Goal: Task Accomplishment & Management: Complete application form

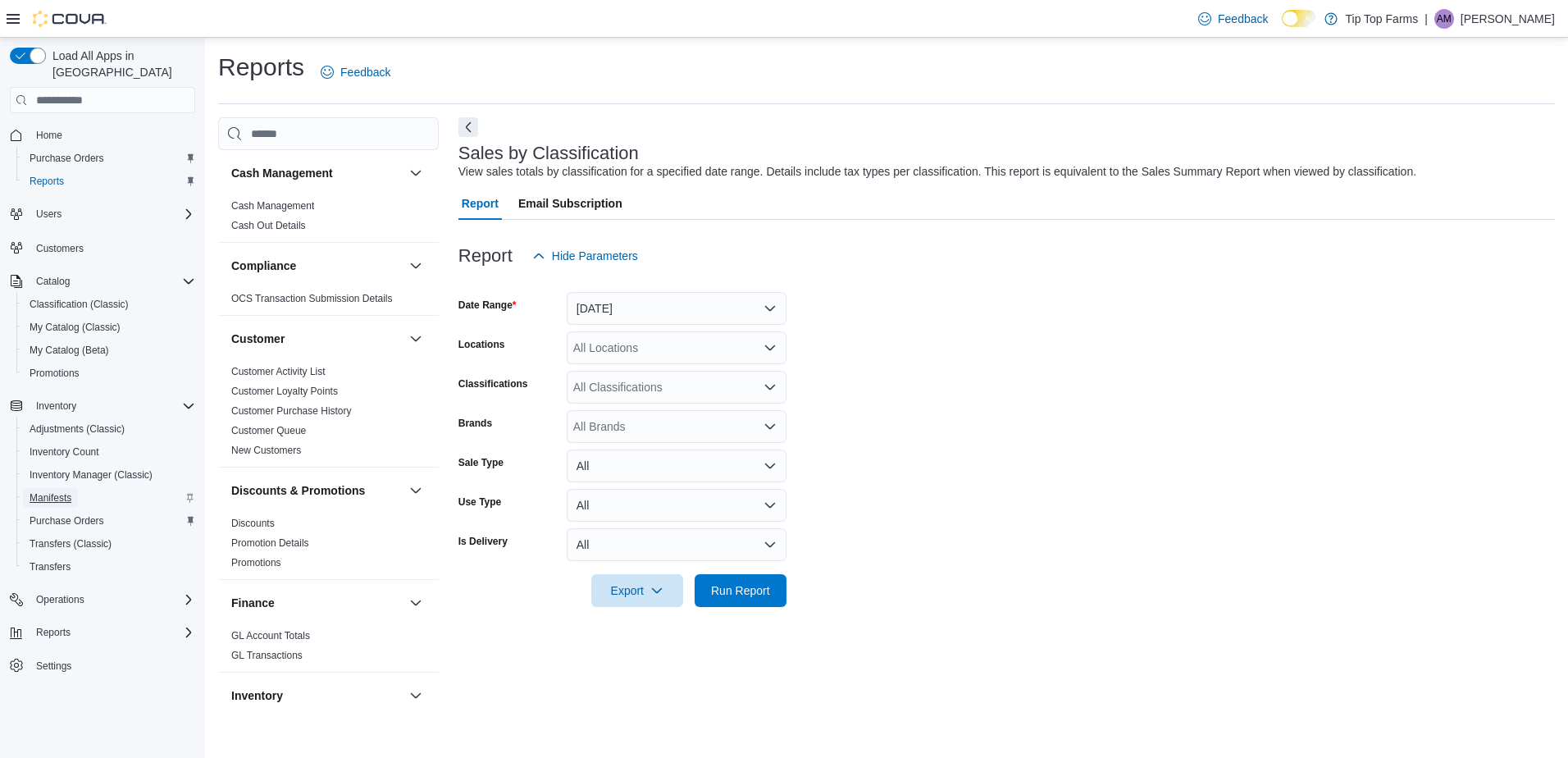
click at [46, 491] on span "Manifests" at bounding box center [50, 497] width 41 height 13
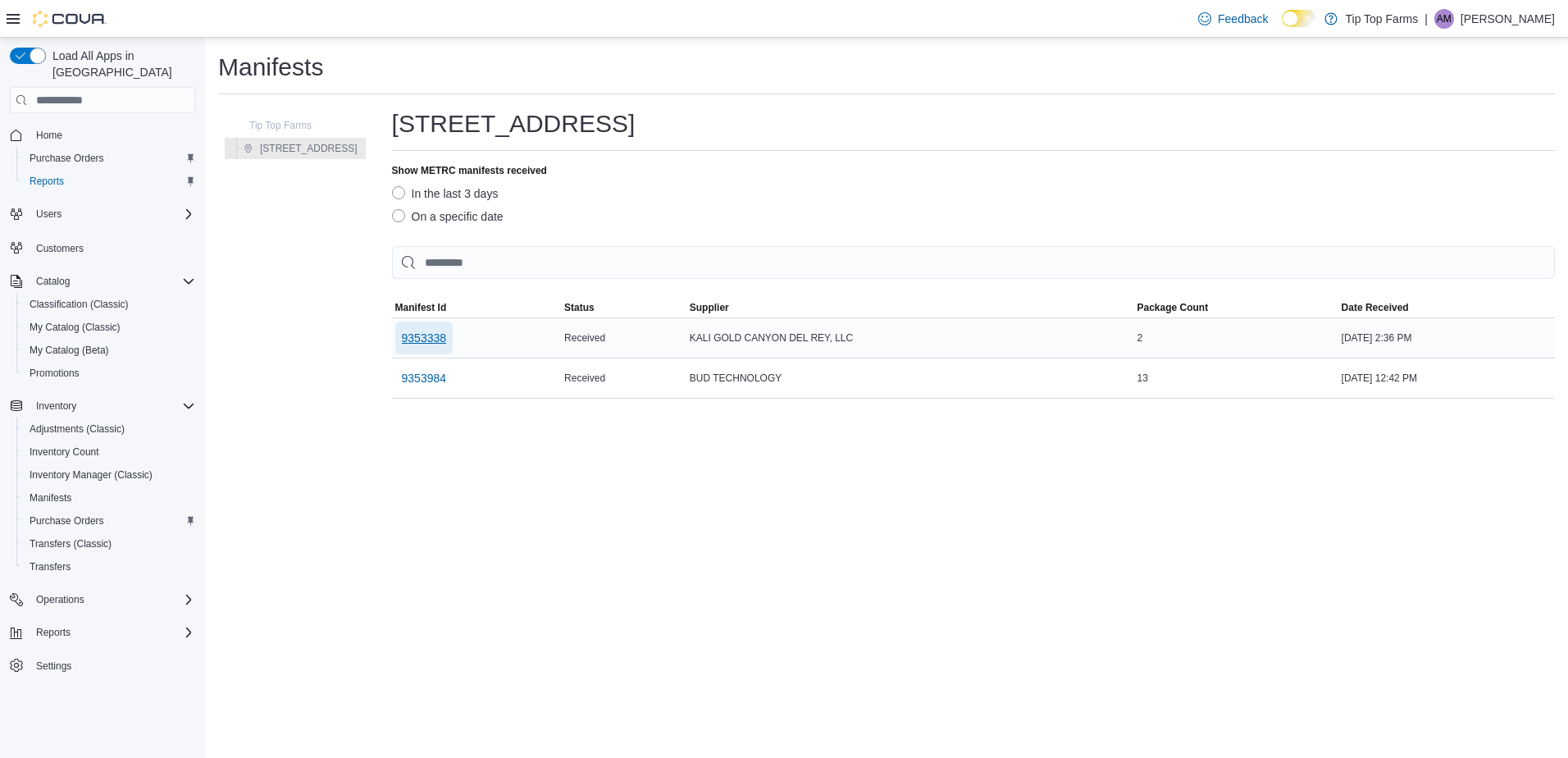
click at [410, 343] on span "9353338" at bounding box center [424, 338] width 45 height 16
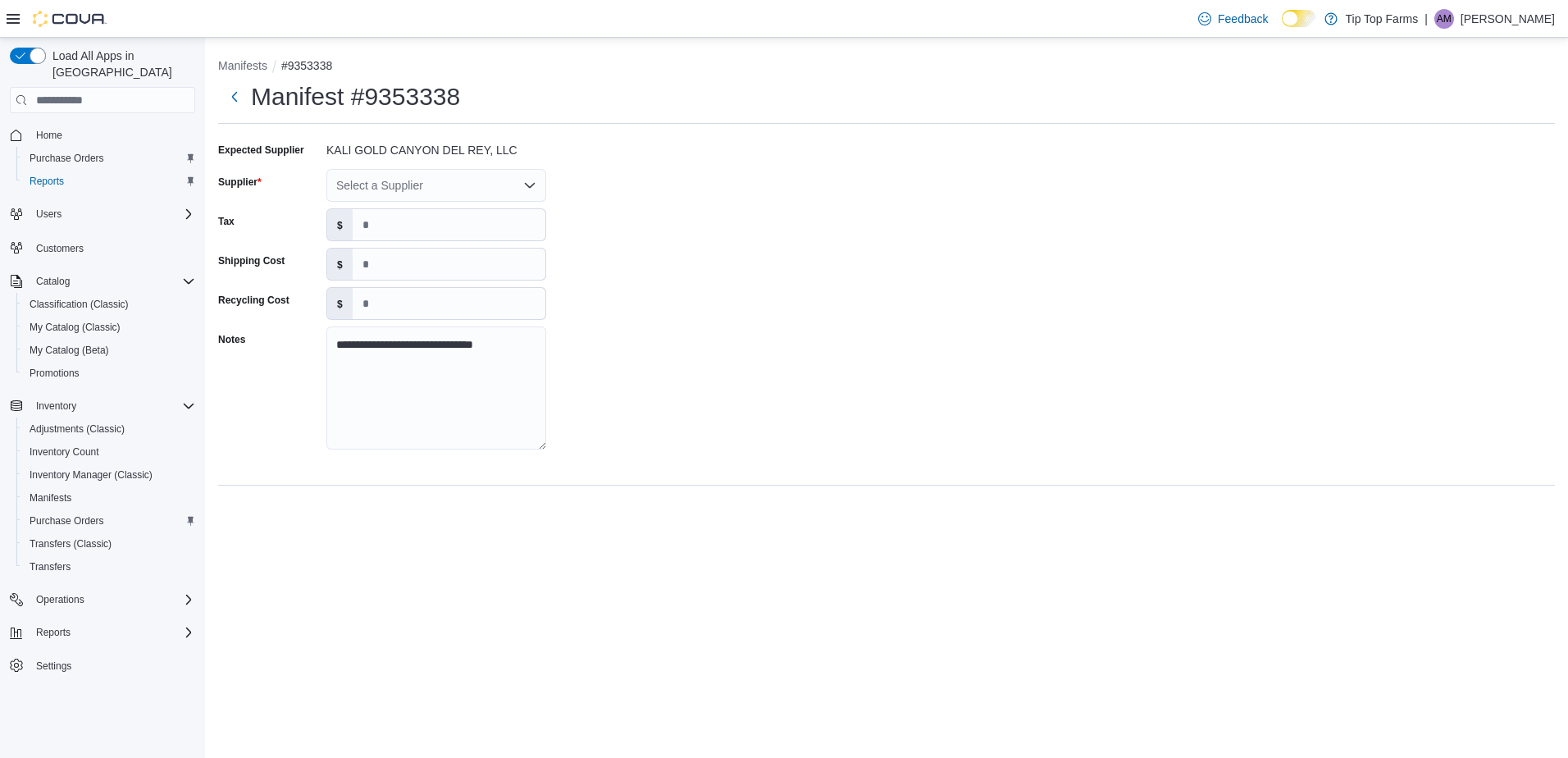
click at [530, 190] on icon "Open list of options" at bounding box center [529, 185] width 13 height 13
type input "***"
drag, startPoint x: 449, startPoint y: 214, endPoint x: 585, endPoint y: 231, distance: 137.1
click at [449, 214] on span "KAL I GOLD" at bounding box center [446, 212] width 180 height 16
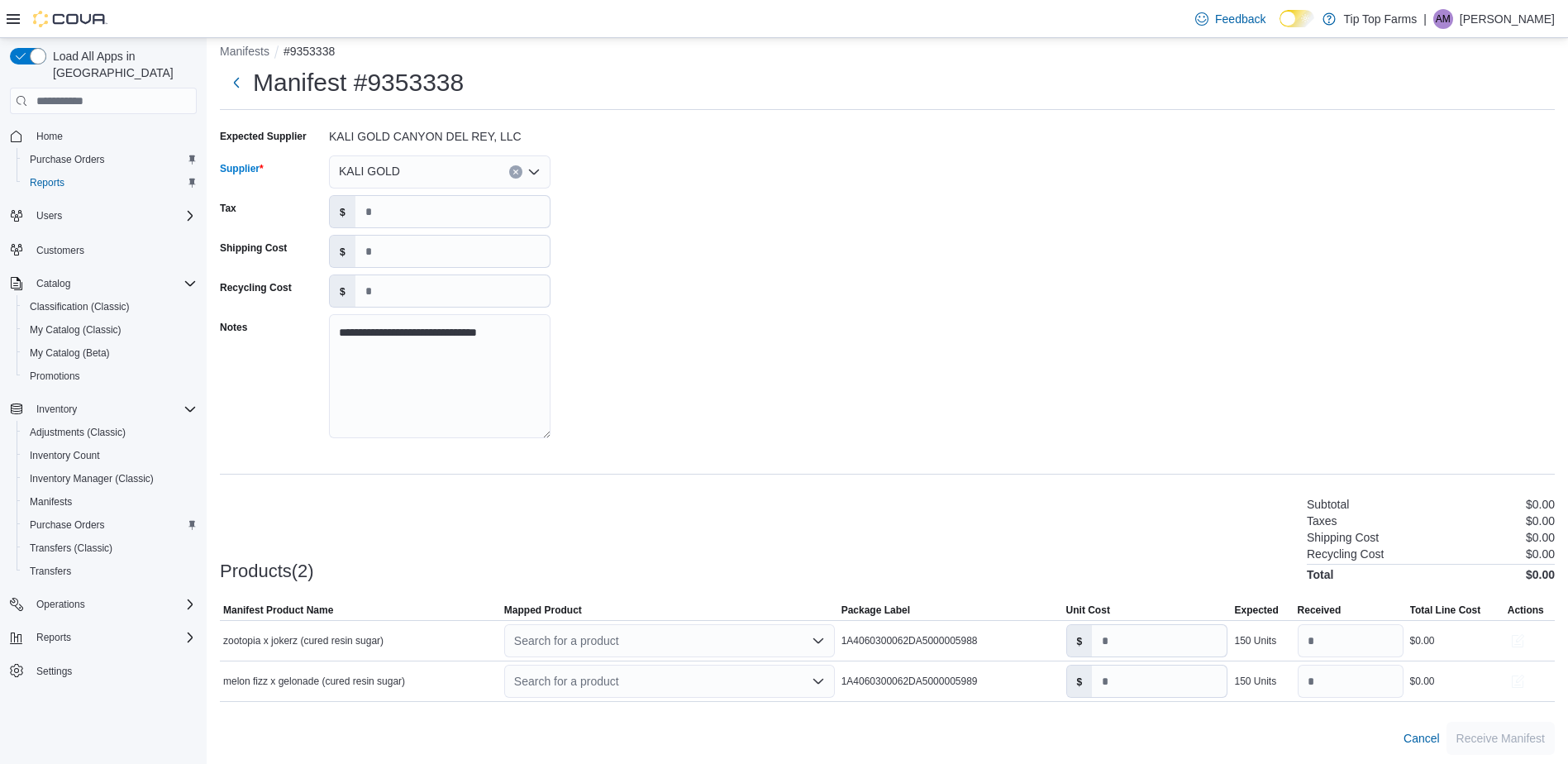
scroll to position [19, 0]
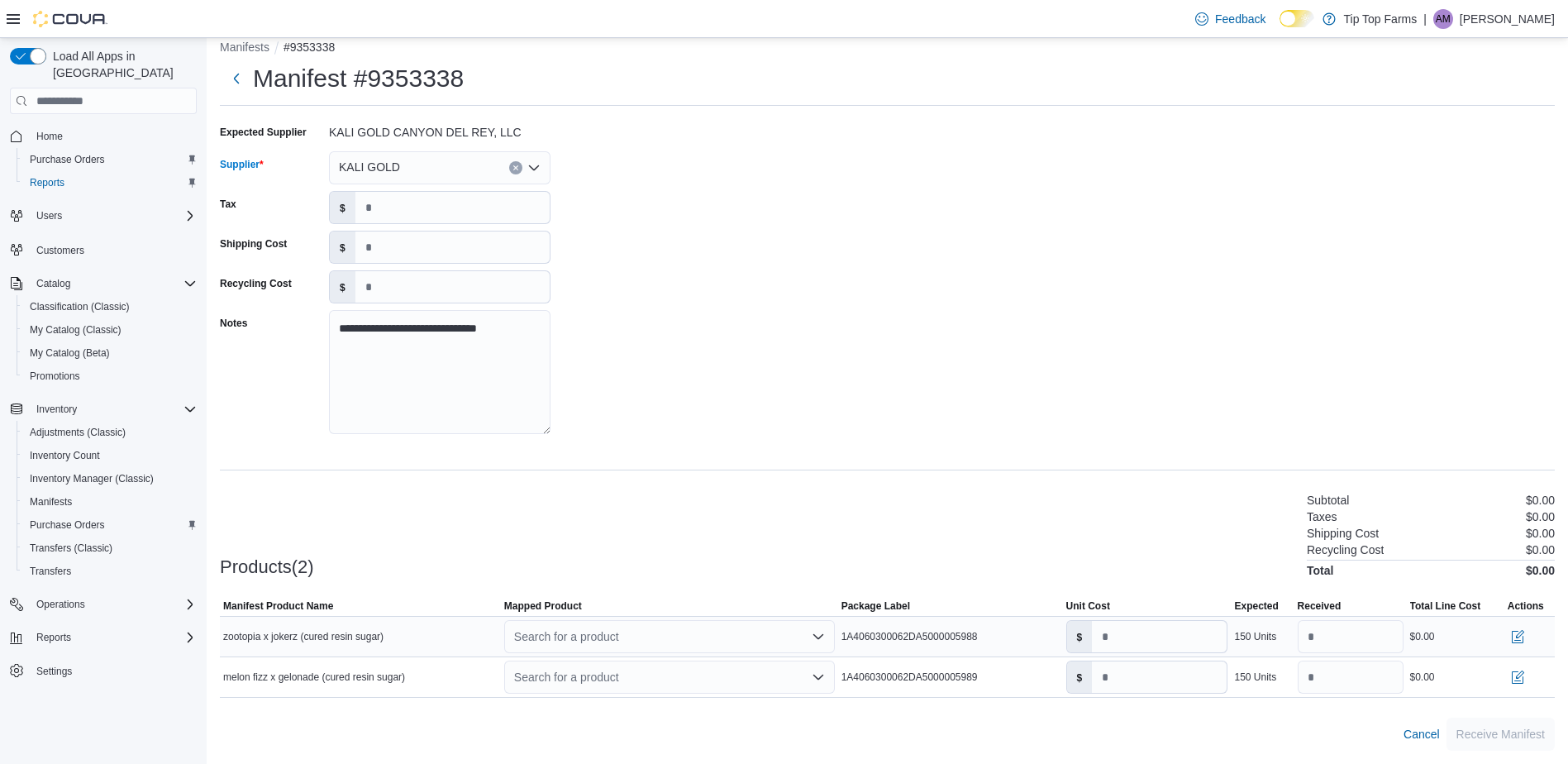
click at [636, 640] on div "Search for a product" at bounding box center [669, 636] width 331 height 33
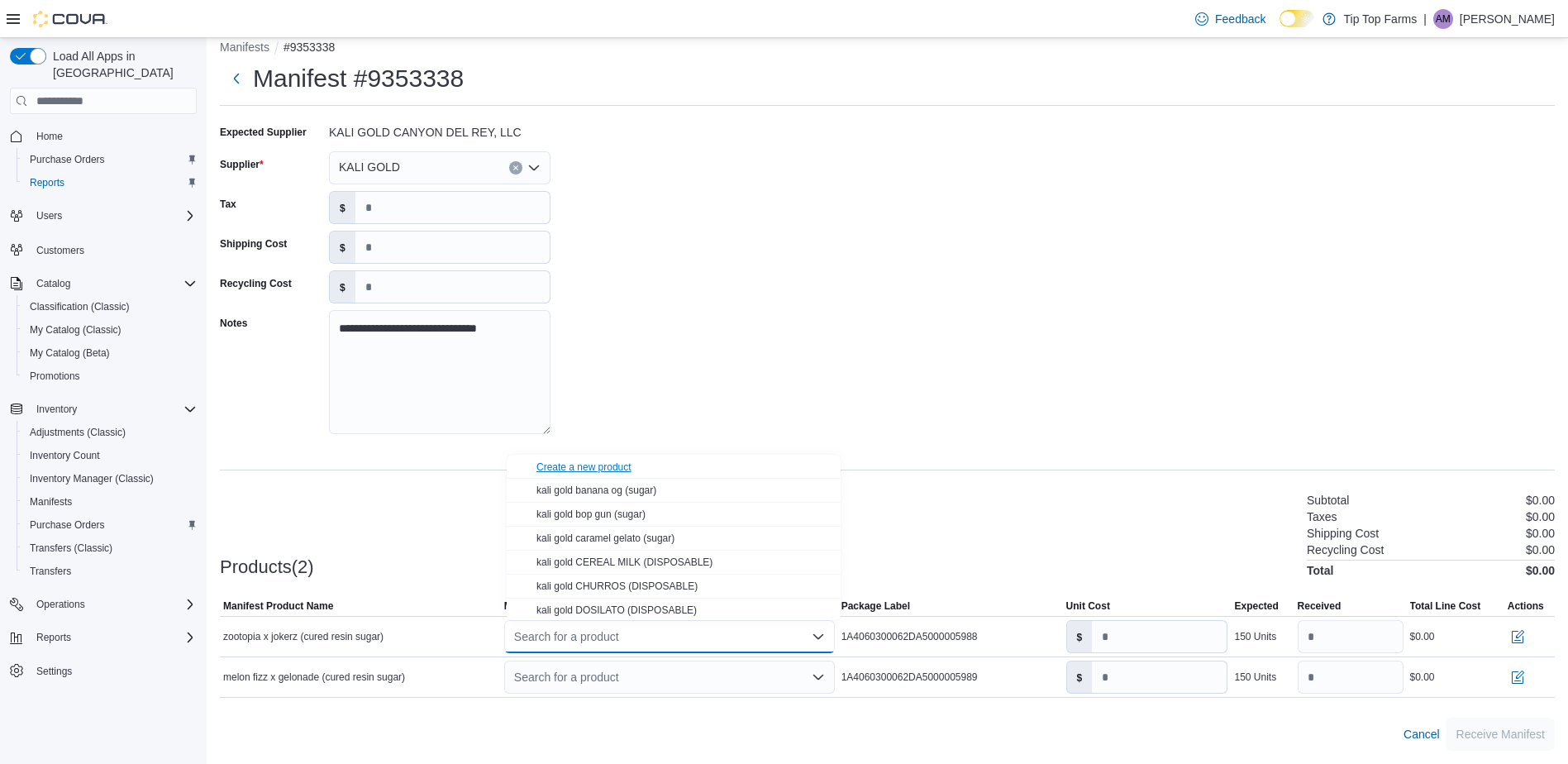
click at [589, 468] on div "Create a new product" at bounding box center [583, 466] width 95 height 13
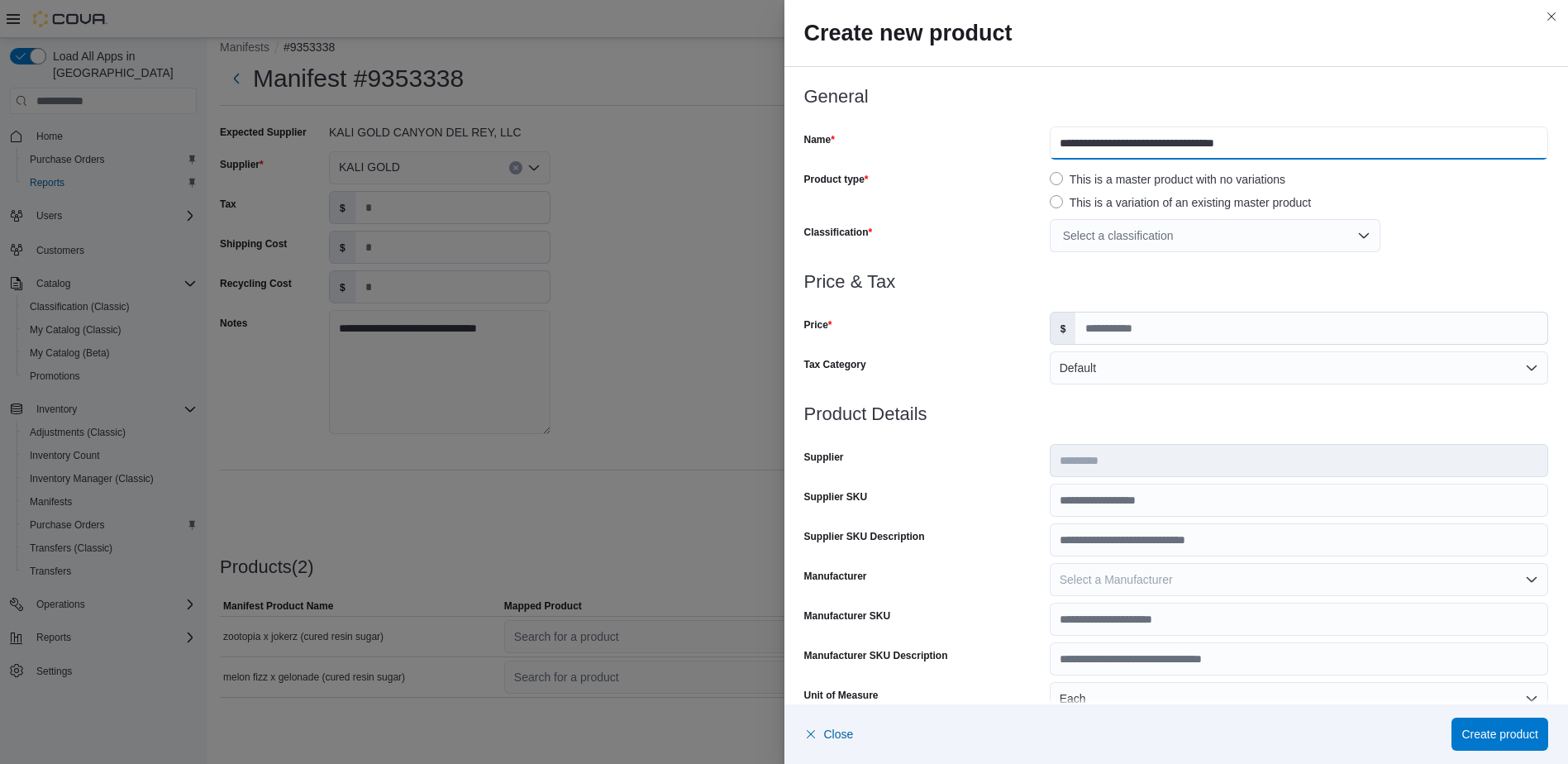
click at [1054, 144] on input "**********" at bounding box center [1298, 143] width 499 height 33
drag, startPoint x: 1045, startPoint y: 144, endPoint x: 1103, endPoint y: 146, distance: 58.0
click at [1103, 146] on input "**********" at bounding box center [1298, 143] width 499 height 33
type input "**********"
click at [1020, 271] on div at bounding box center [1176, 262] width 745 height 20
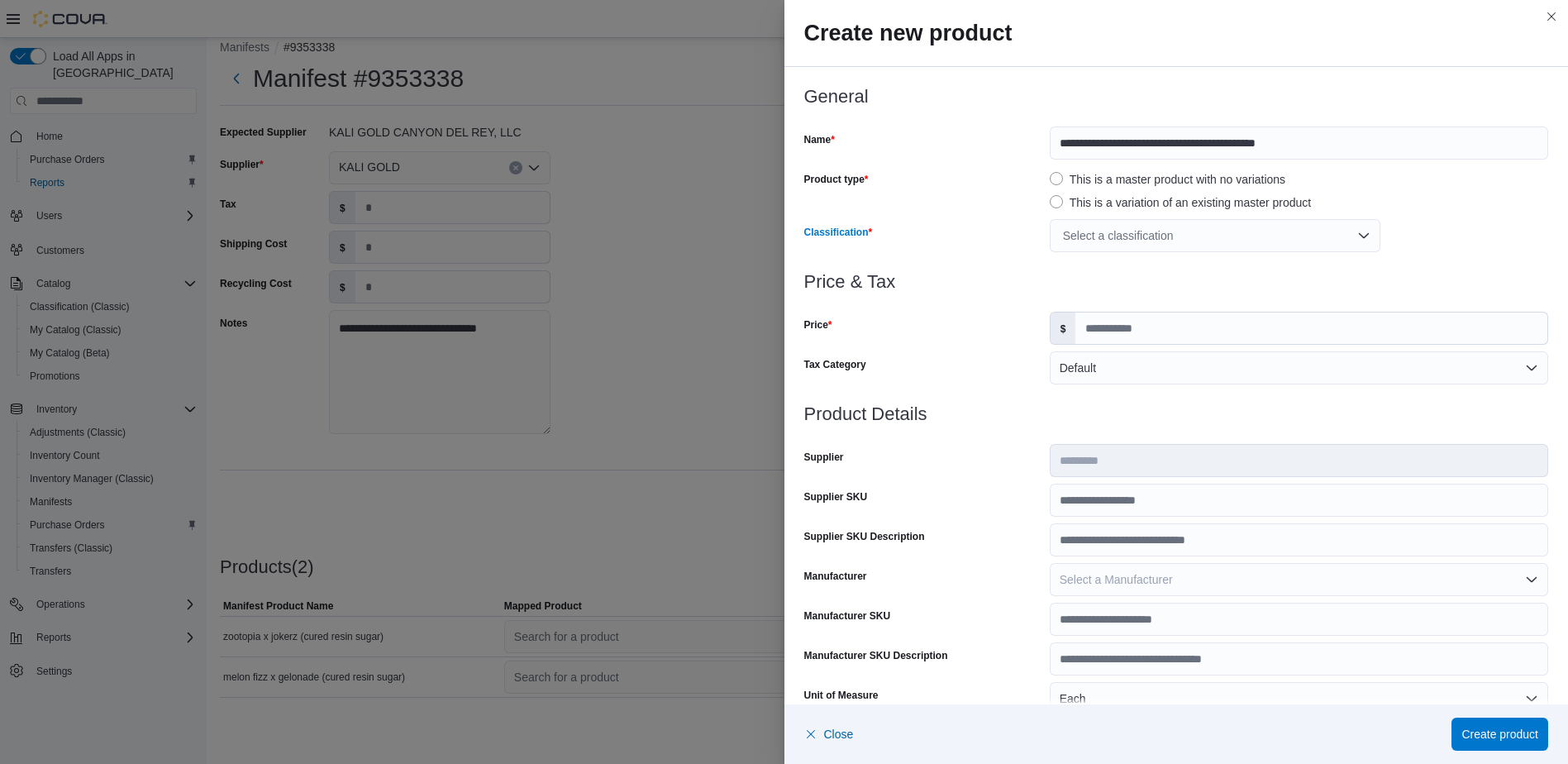
click at [1184, 245] on div "Select a classification" at bounding box center [1215, 236] width 331 height 33
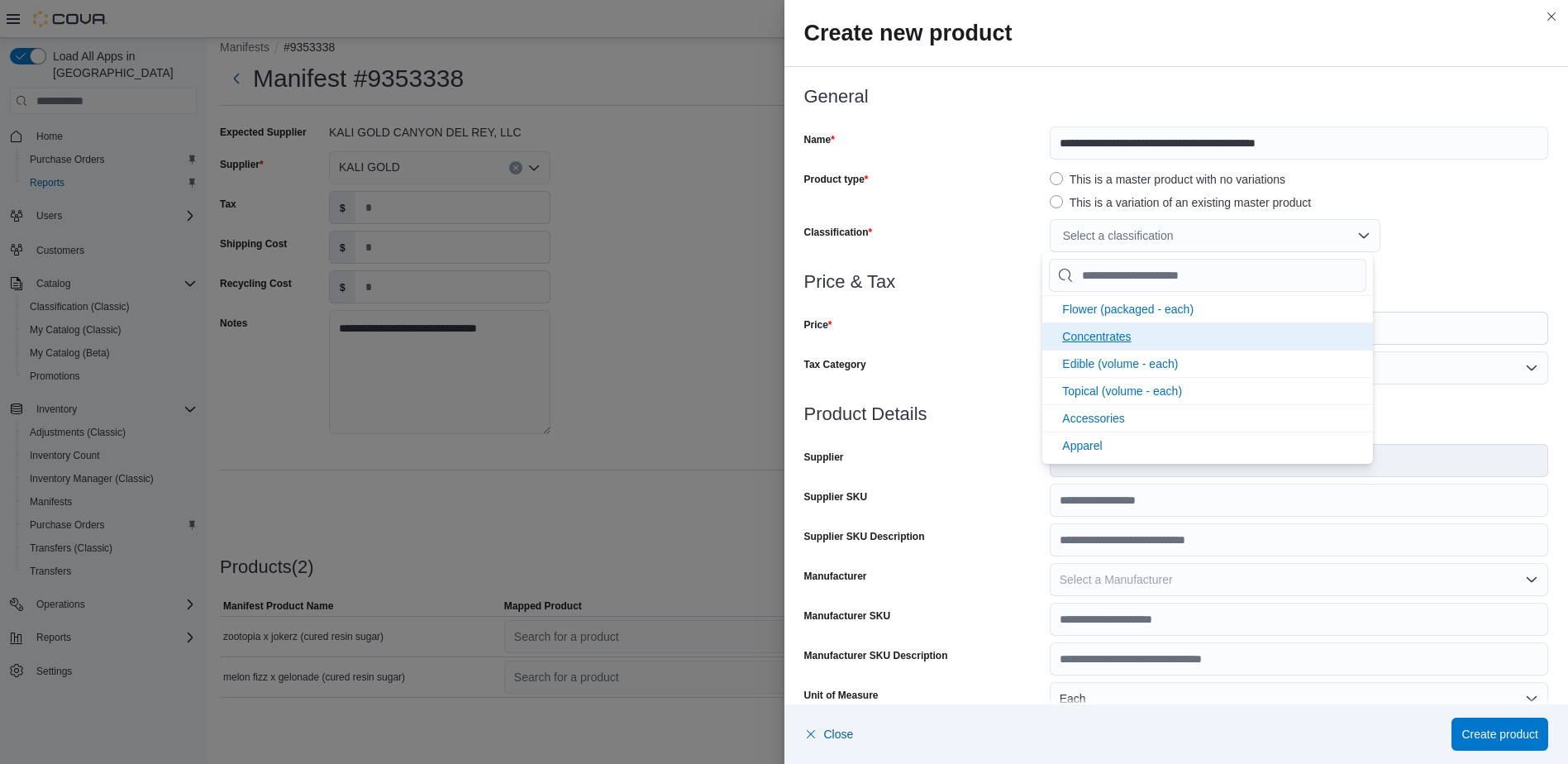
drag, startPoint x: 1105, startPoint y: 342, endPoint x: 1060, endPoint y: 344, distance: 45.0
click at [1105, 341] on span "Concentrates" at bounding box center [1096, 336] width 69 height 13
click at [982, 339] on div "Price" at bounding box center [923, 328] width 238 height 33
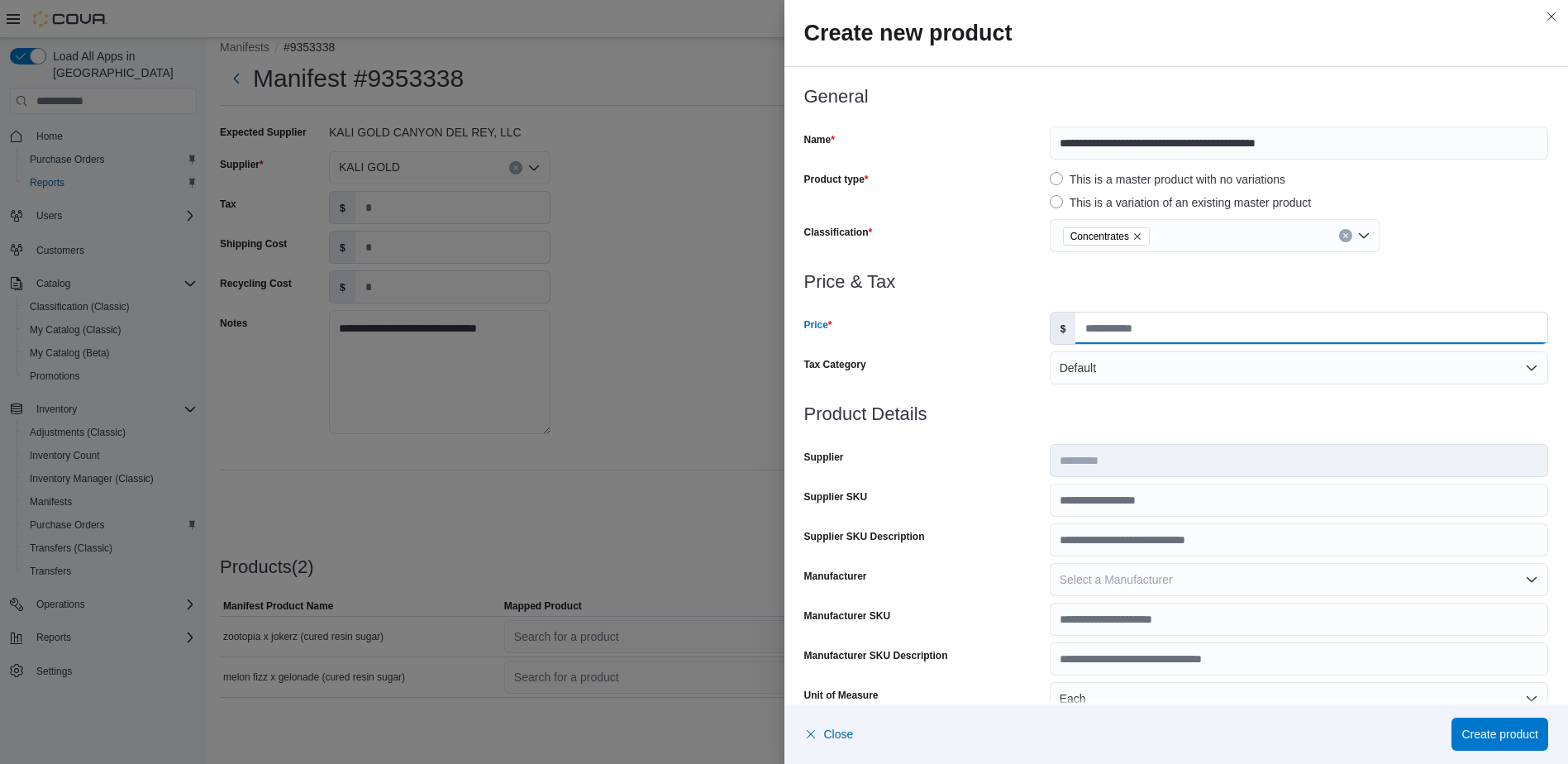
click at [1126, 322] on input "Price" at bounding box center [1311, 328] width 472 height 31
type input "****"
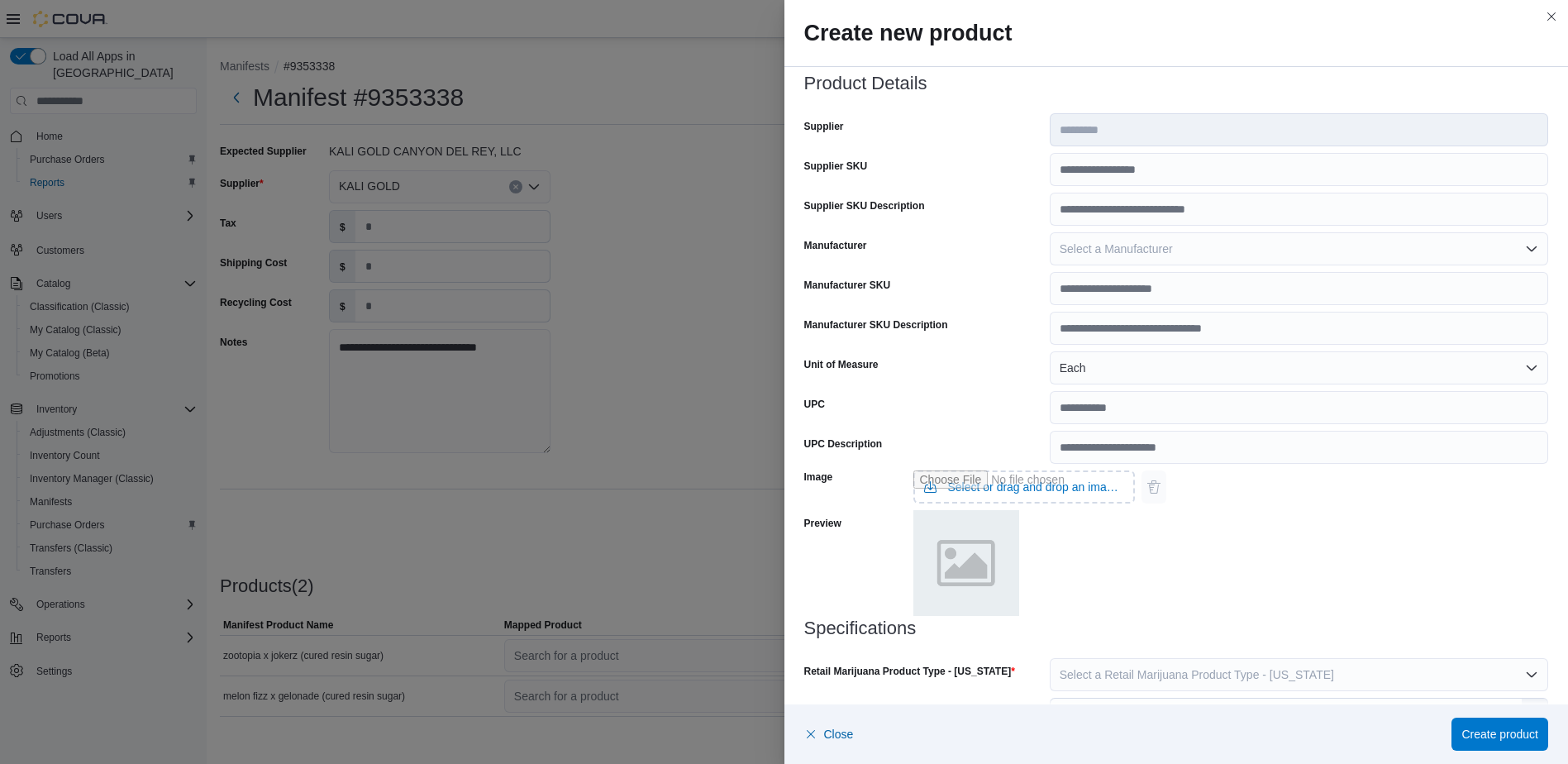
scroll to position [373, 0]
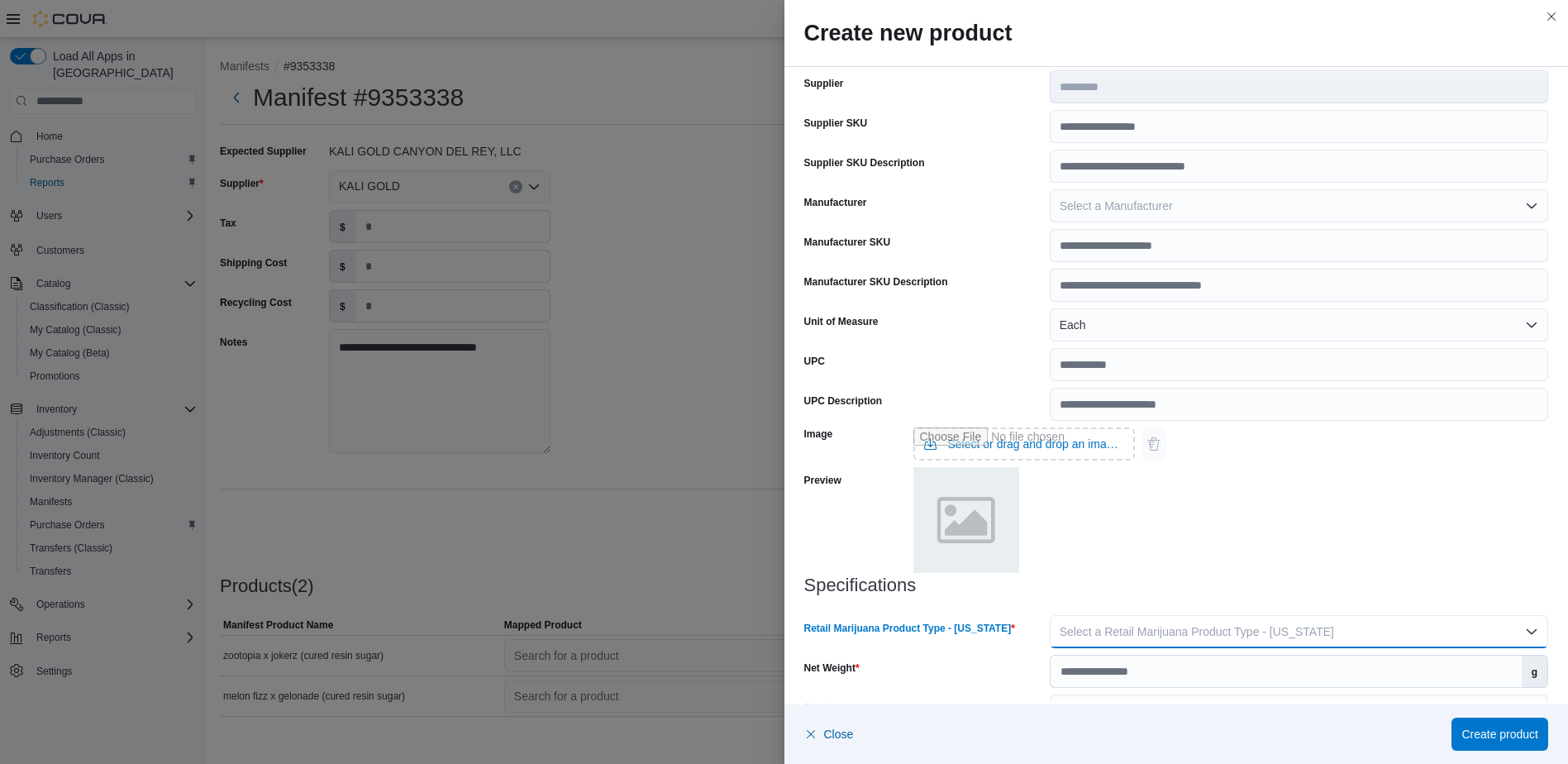
drag, startPoint x: 1262, startPoint y: 632, endPoint x: 1251, endPoint y: 647, distance: 18.6
click at [1258, 637] on span "Select a Retail Marijuana Product Type - [US_STATE]" at bounding box center [1196, 631] width 274 height 13
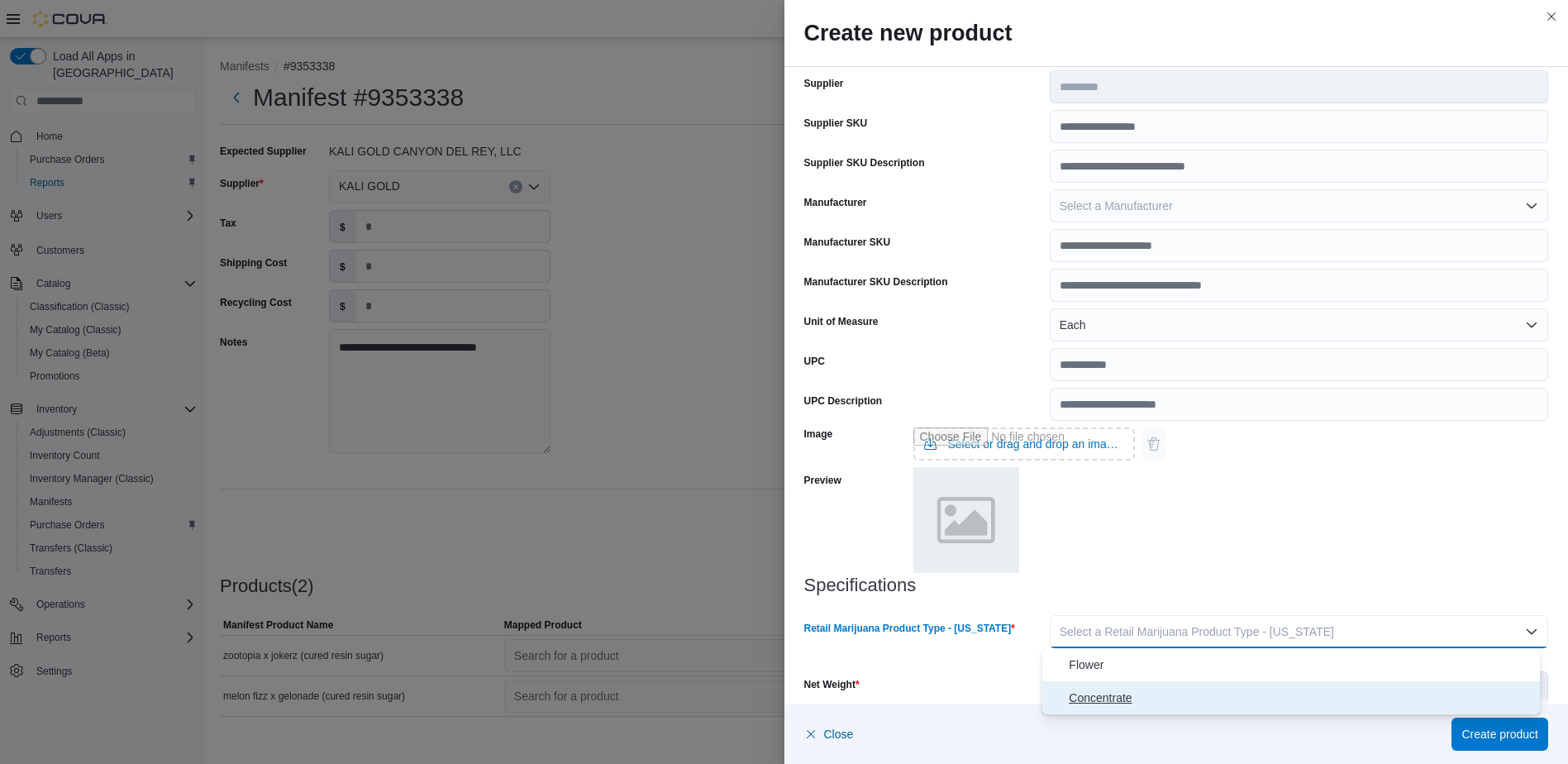
click at [1167, 688] on span "Concentrate" at bounding box center [1301, 697] width 465 height 20
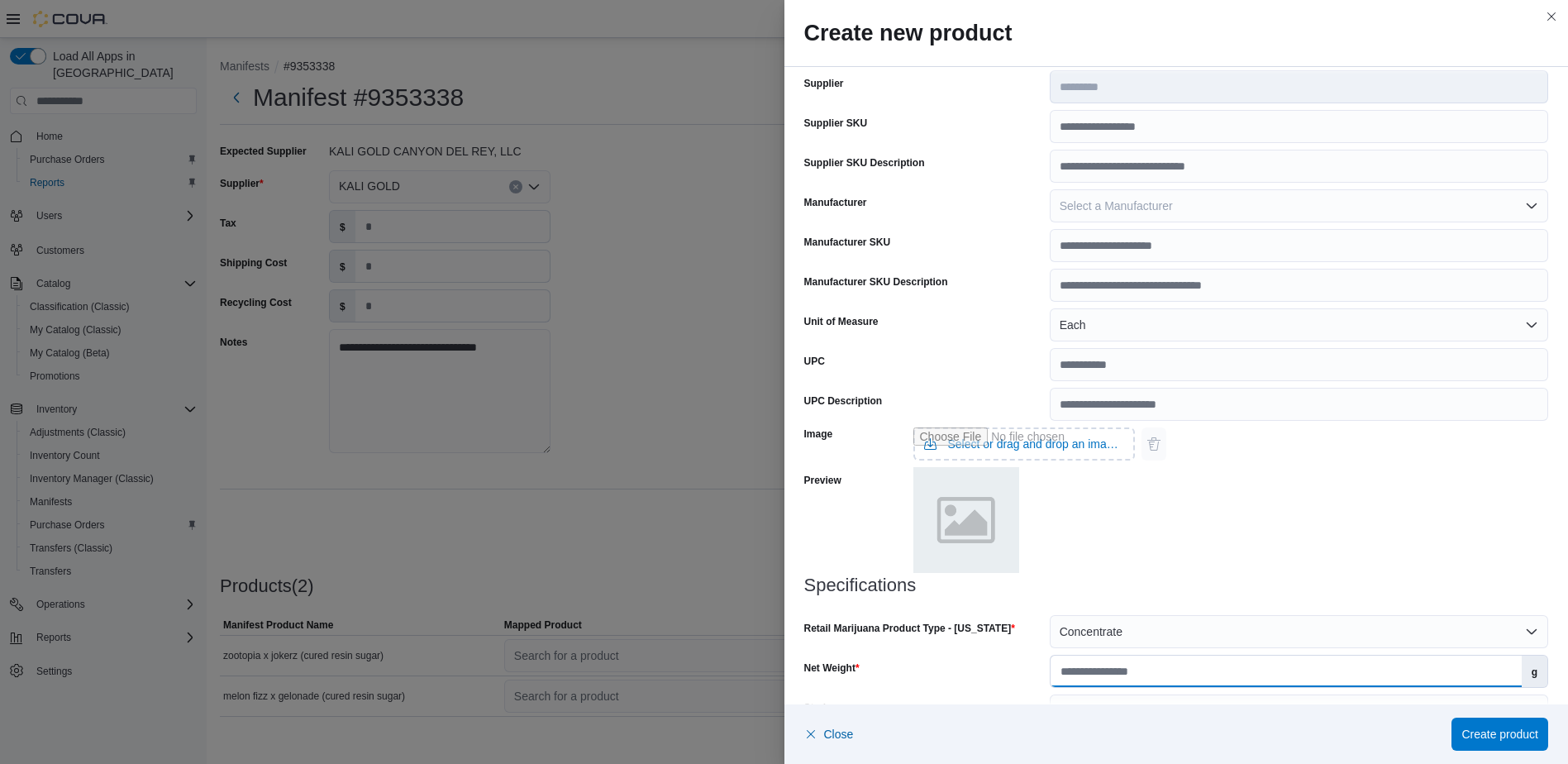
click at [1156, 677] on input "Net Weight" at bounding box center [1285, 671] width 471 height 31
type input "*"
drag, startPoint x: 1353, startPoint y: 519, endPoint x: 1455, endPoint y: 642, distance: 159.8
click at [1356, 519] on div "Image Select or drag and drop an image file Preview" at bounding box center [1176, 498] width 745 height 155
click at [1479, 725] on span "Create product" at bounding box center [1499, 733] width 77 height 33
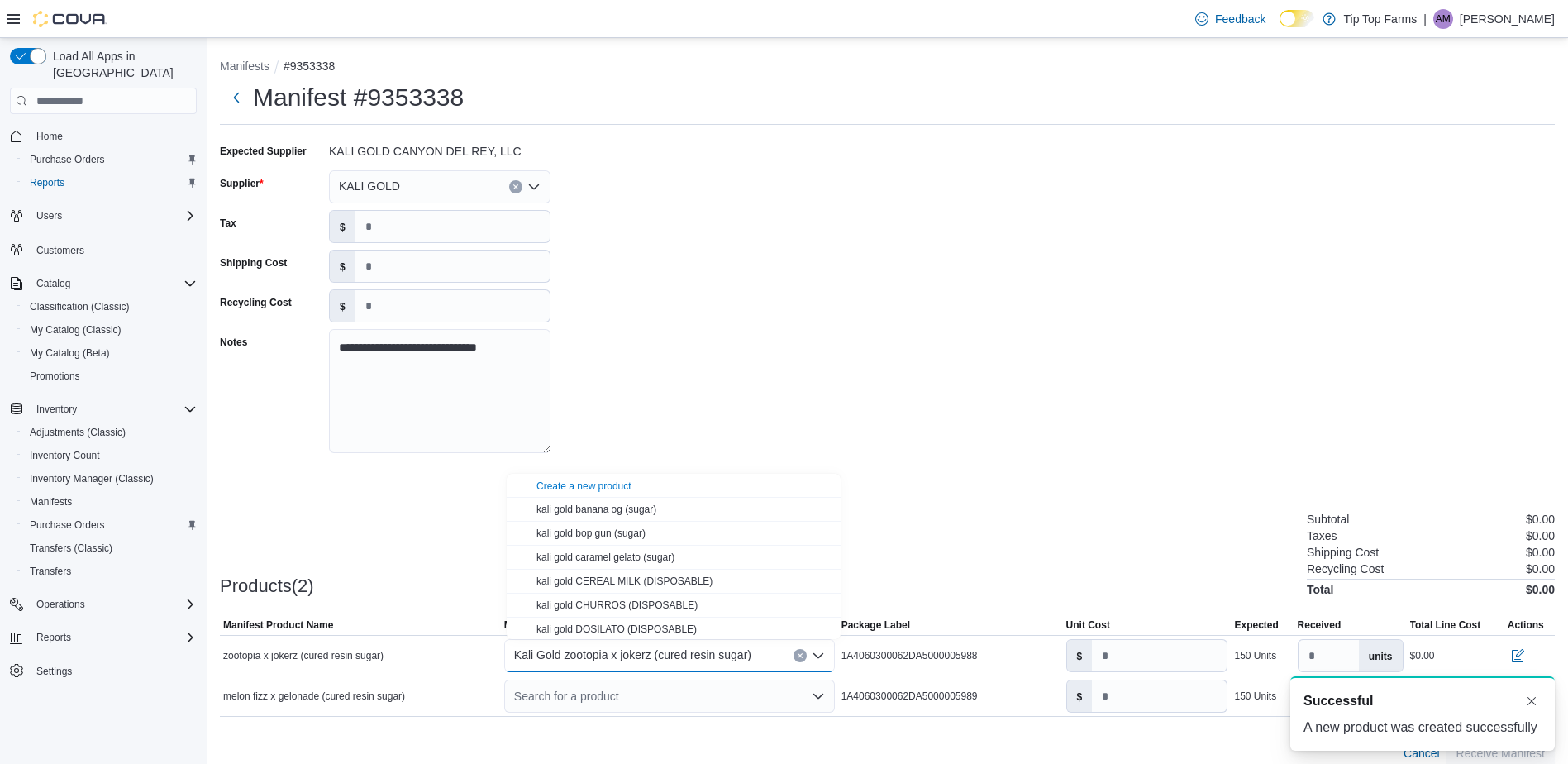
scroll to position [0, 0]
click at [861, 304] on div "**********" at bounding box center [888, 304] width 1335 height 331
click at [638, 696] on div "Search for a product" at bounding box center [669, 696] width 331 height 33
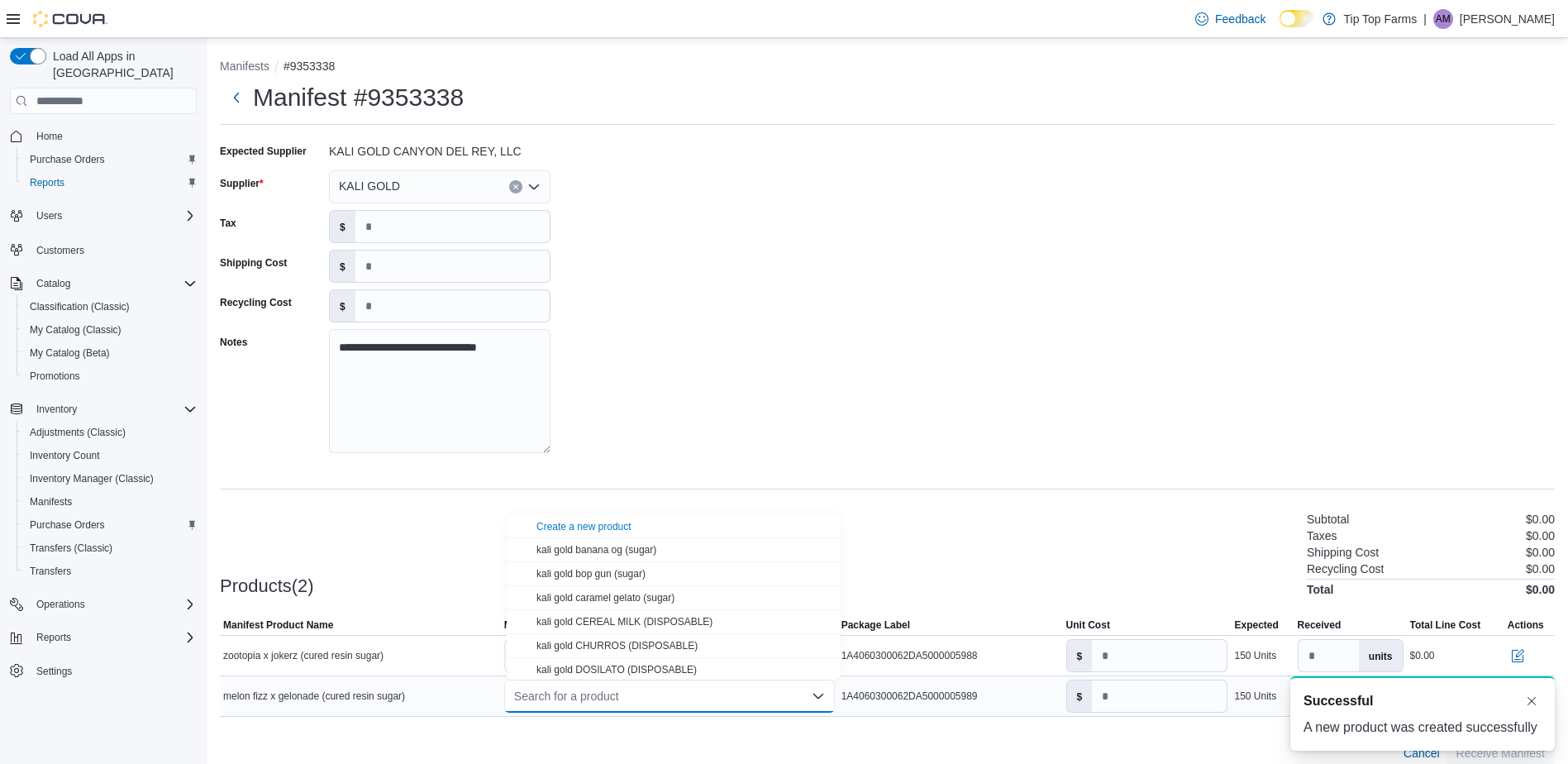
click at [558, 700] on div "Search for a product Combo box. Selected. Combo box input. Search for a product…" at bounding box center [669, 696] width 331 height 33
click at [559, 526] on div "Create a new product" at bounding box center [583, 526] width 95 height 13
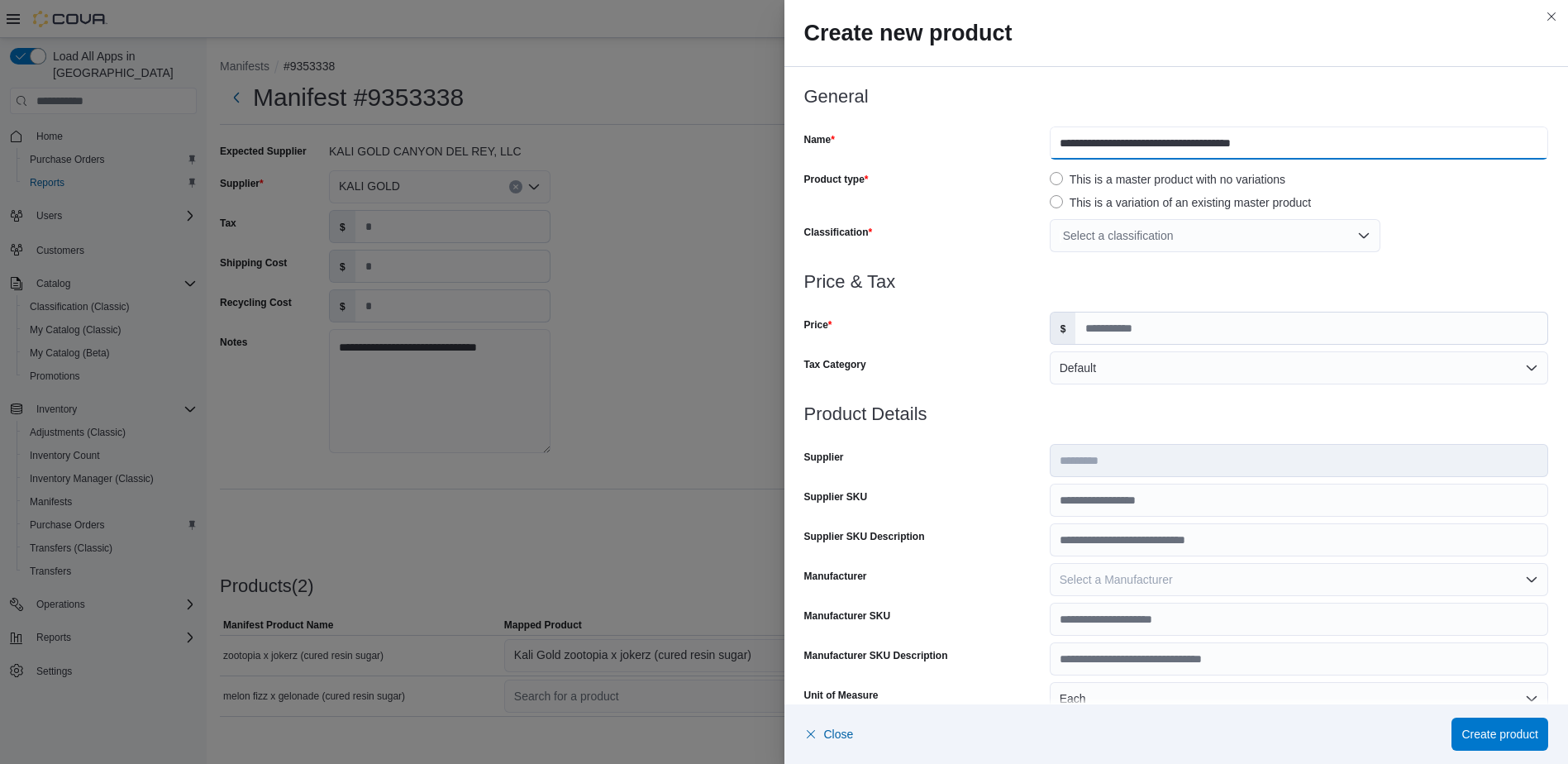
click at [1049, 137] on input "**********" at bounding box center [1298, 143] width 499 height 33
paste input "**********"
type input "**********"
click at [1131, 231] on div "Select a classification" at bounding box center [1215, 236] width 331 height 33
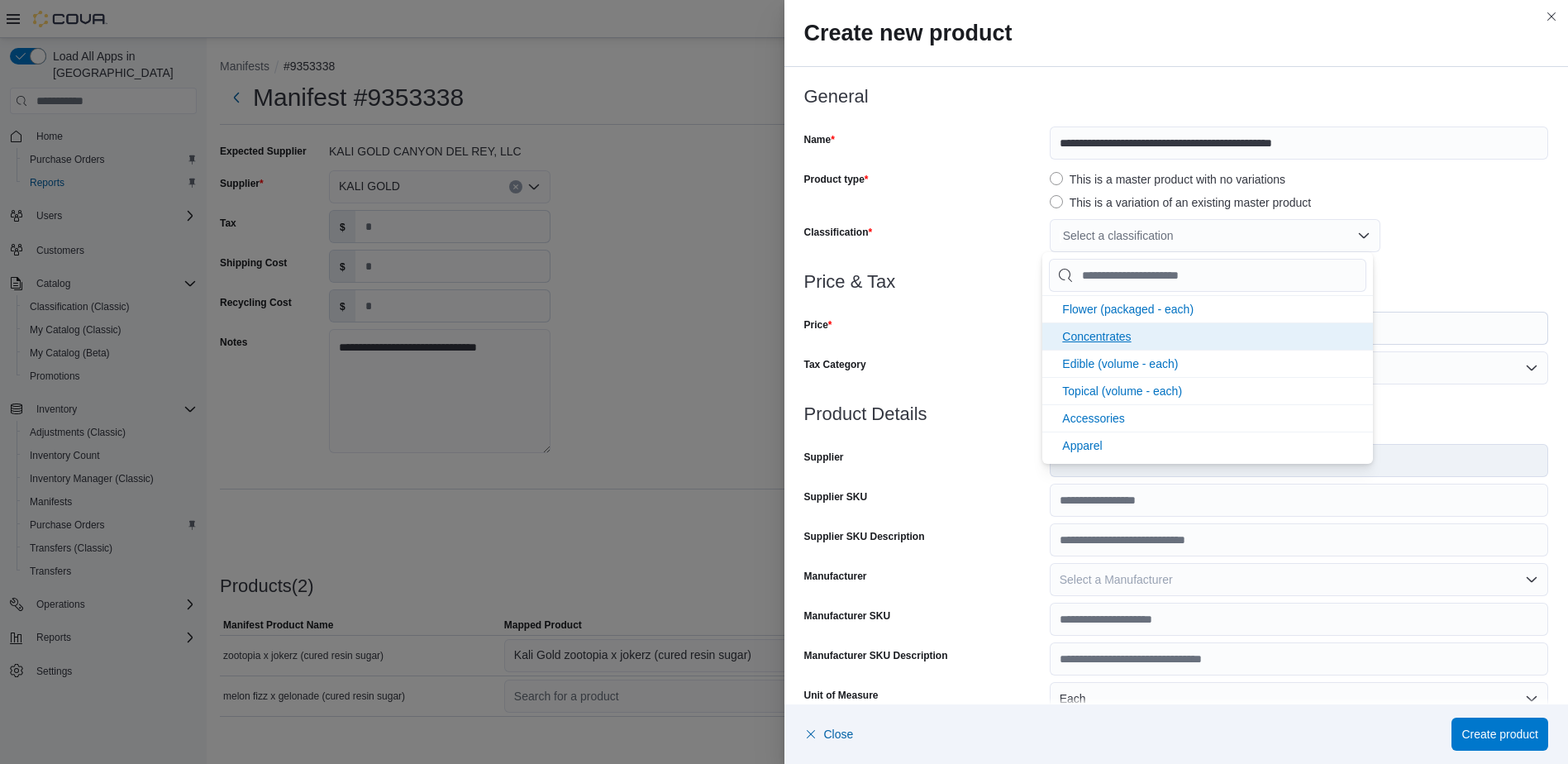
click at [1118, 326] on li "Concentrates" at bounding box center [1208, 335] width 331 height 27
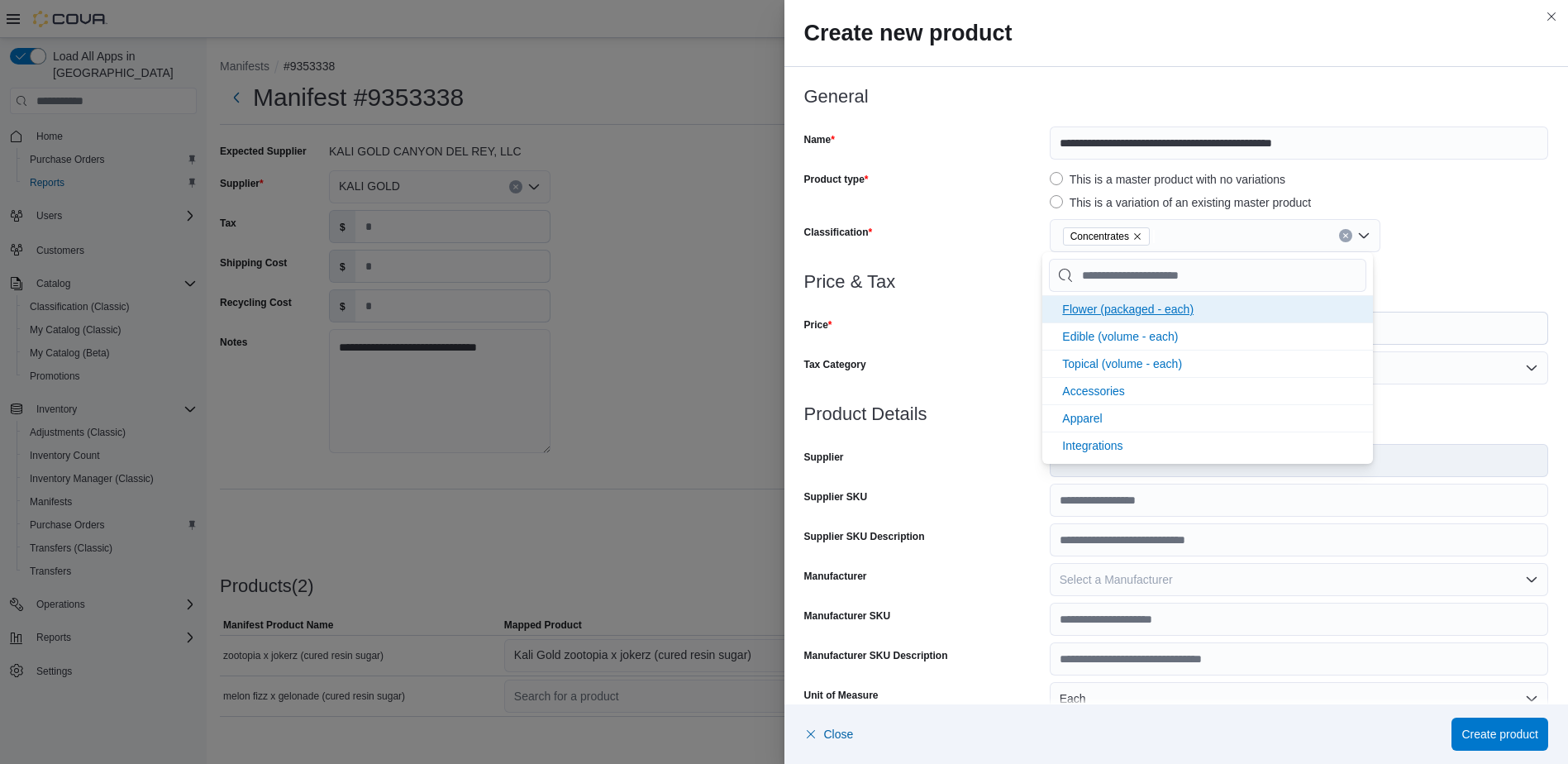
click at [1053, 317] on li "Flower (packaged - each)" at bounding box center [1208, 308] width 331 height 27
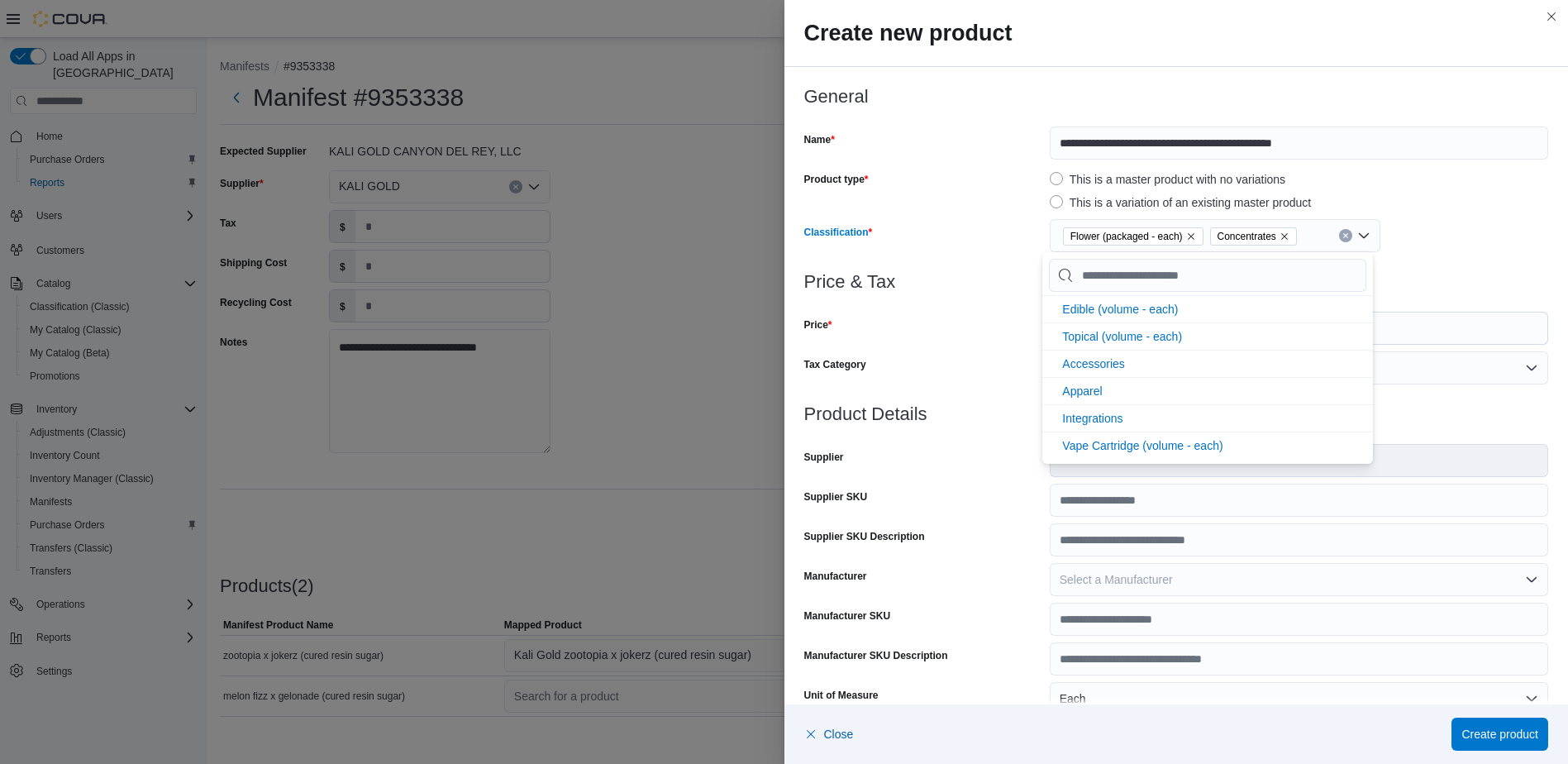
click at [1277, 231] on span "Concentrates" at bounding box center [1253, 236] width 72 height 17
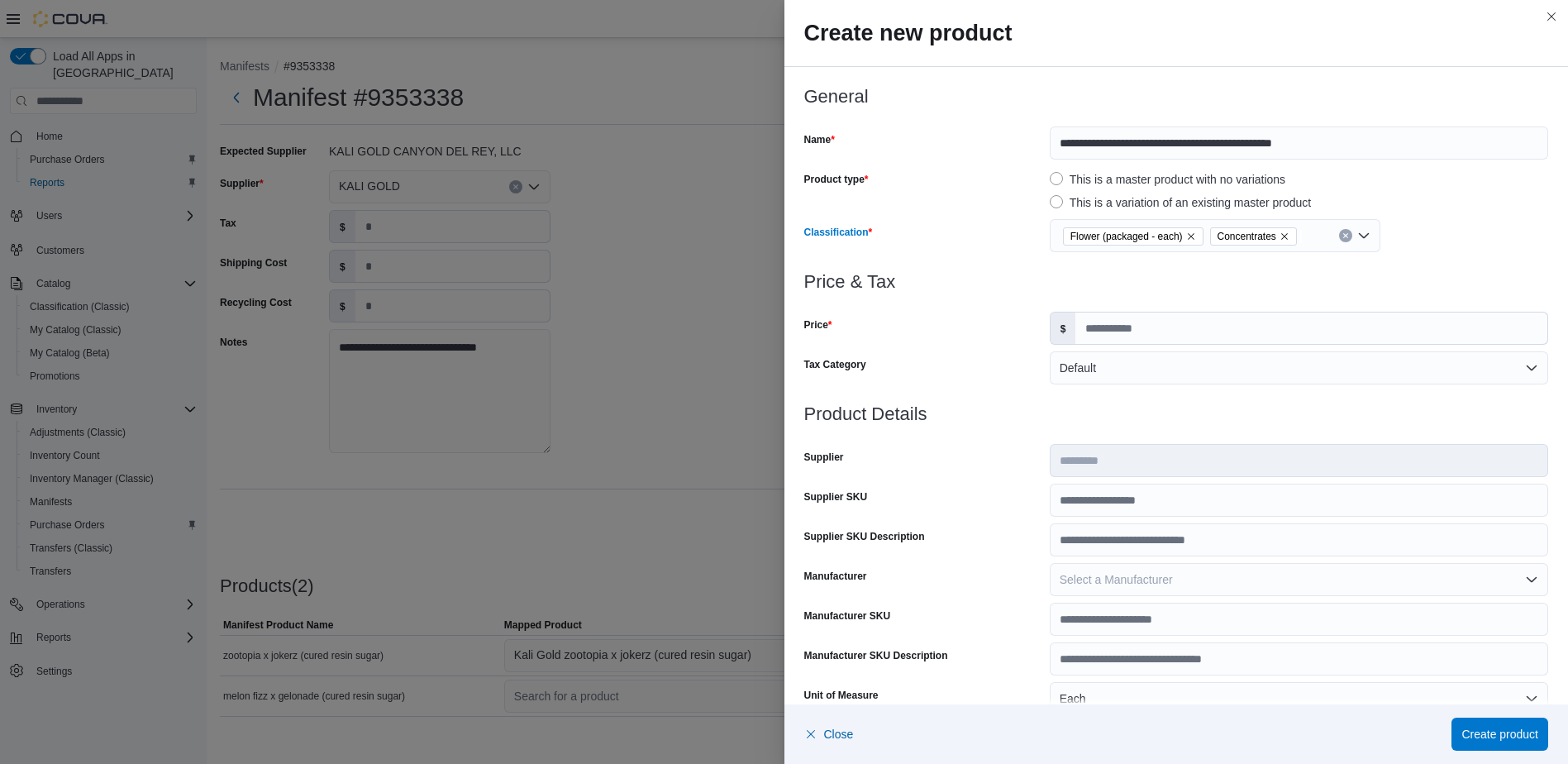
click at [1281, 237] on icon "Remove Concentrates from selection in this group" at bounding box center [1284, 237] width 7 height 7
click at [1488, 251] on div "Flower (packaged - each)" at bounding box center [1298, 236] width 499 height 33
click at [1183, 330] on input "Price" at bounding box center [1311, 328] width 472 height 31
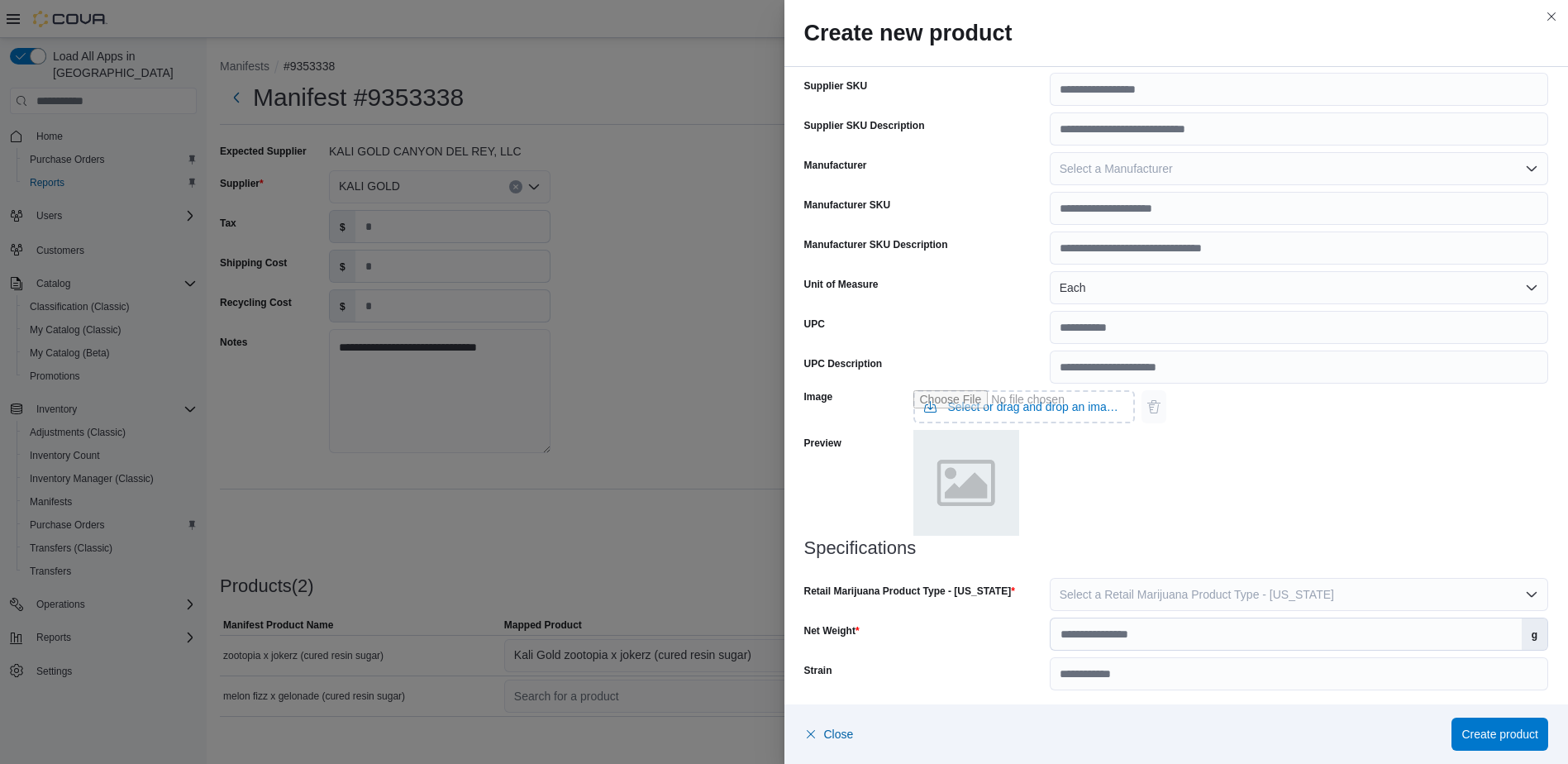
scroll to position [413, 0]
type input "****"
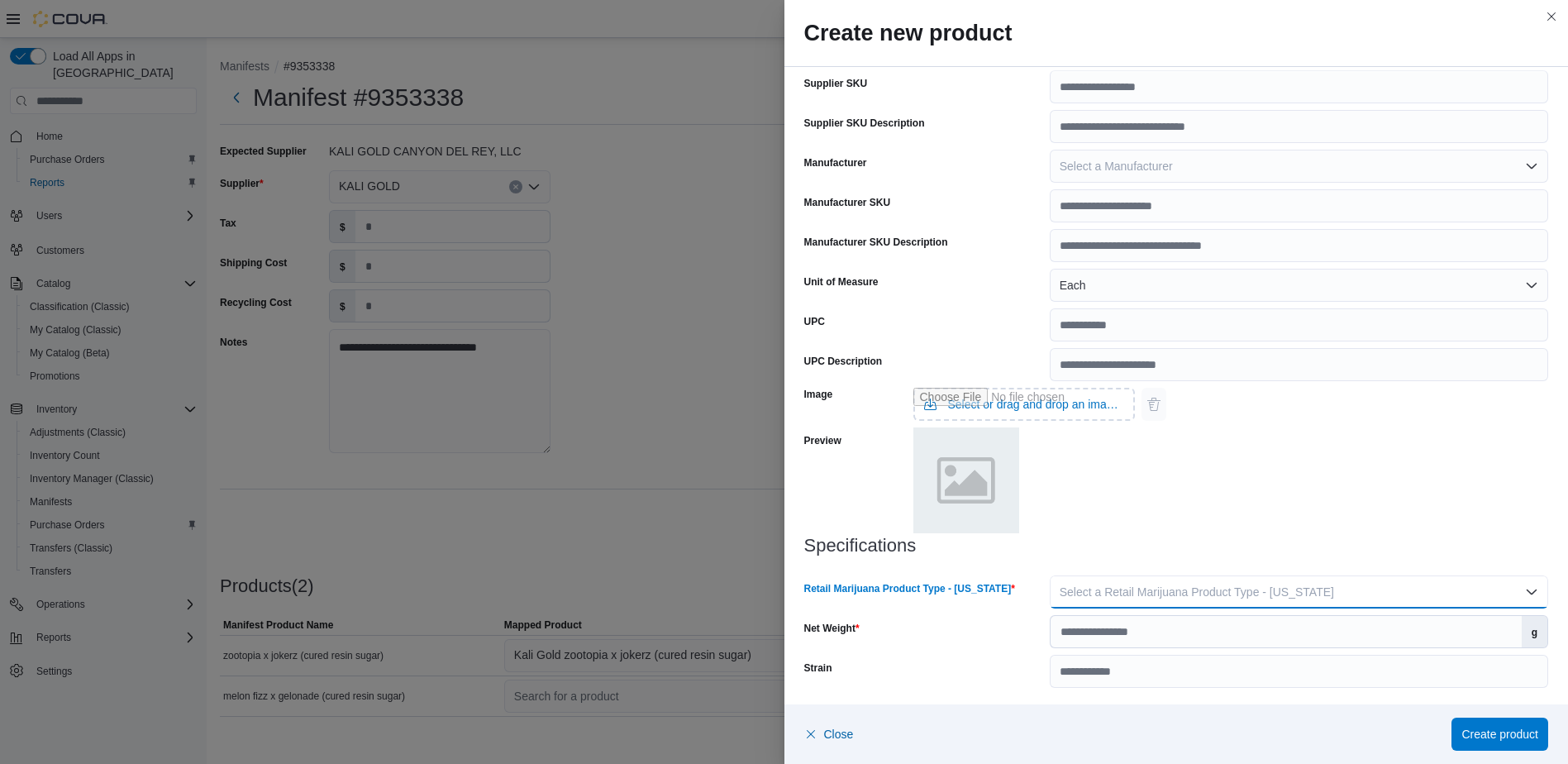
click at [1269, 601] on button "Select a Retail Marijuana Product Type - [US_STATE]" at bounding box center [1298, 592] width 499 height 33
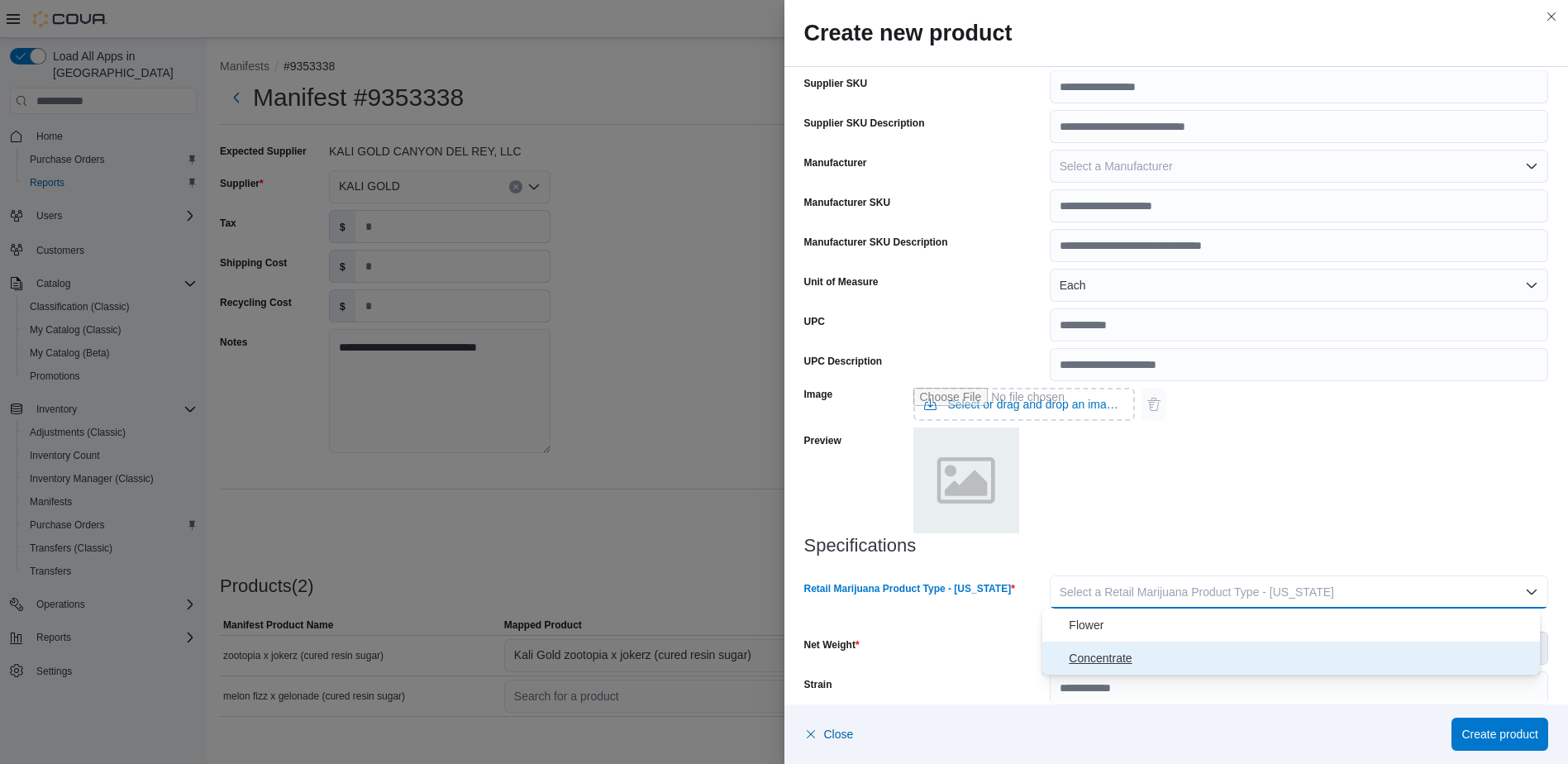
click at [1190, 648] on span "Concentrate" at bounding box center [1301, 658] width 465 height 20
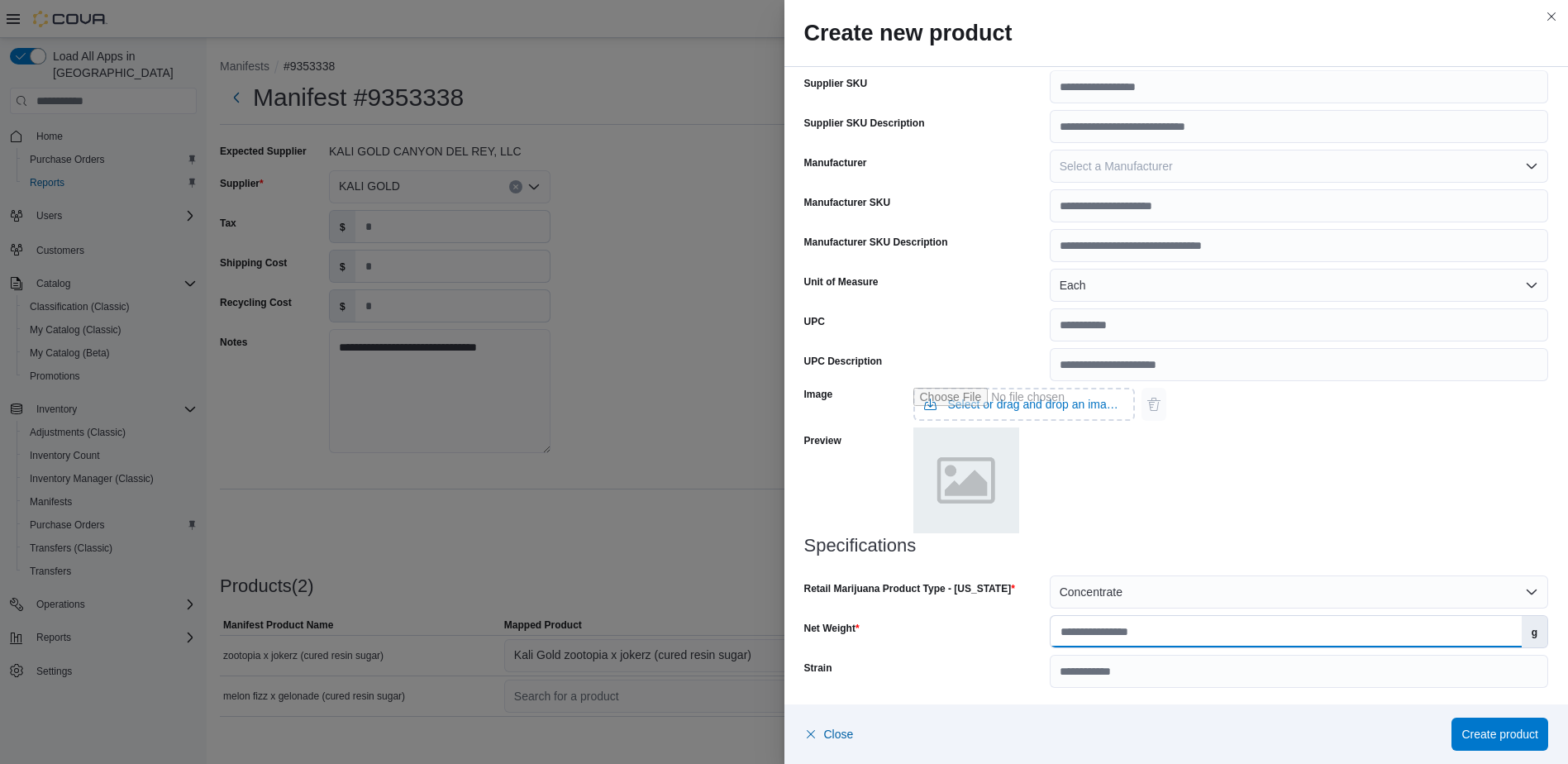
click at [1185, 638] on input "Net Weight" at bounding box center [1285, 632] width 471 height 31
type input "*"
click at [1250, 536] on h3 "Specifications" at bounding box center [1176, 545] width 745 height 20
click at [1493, 728] on span "Create product" at bounding box center [1499, 733] width 77 height 17
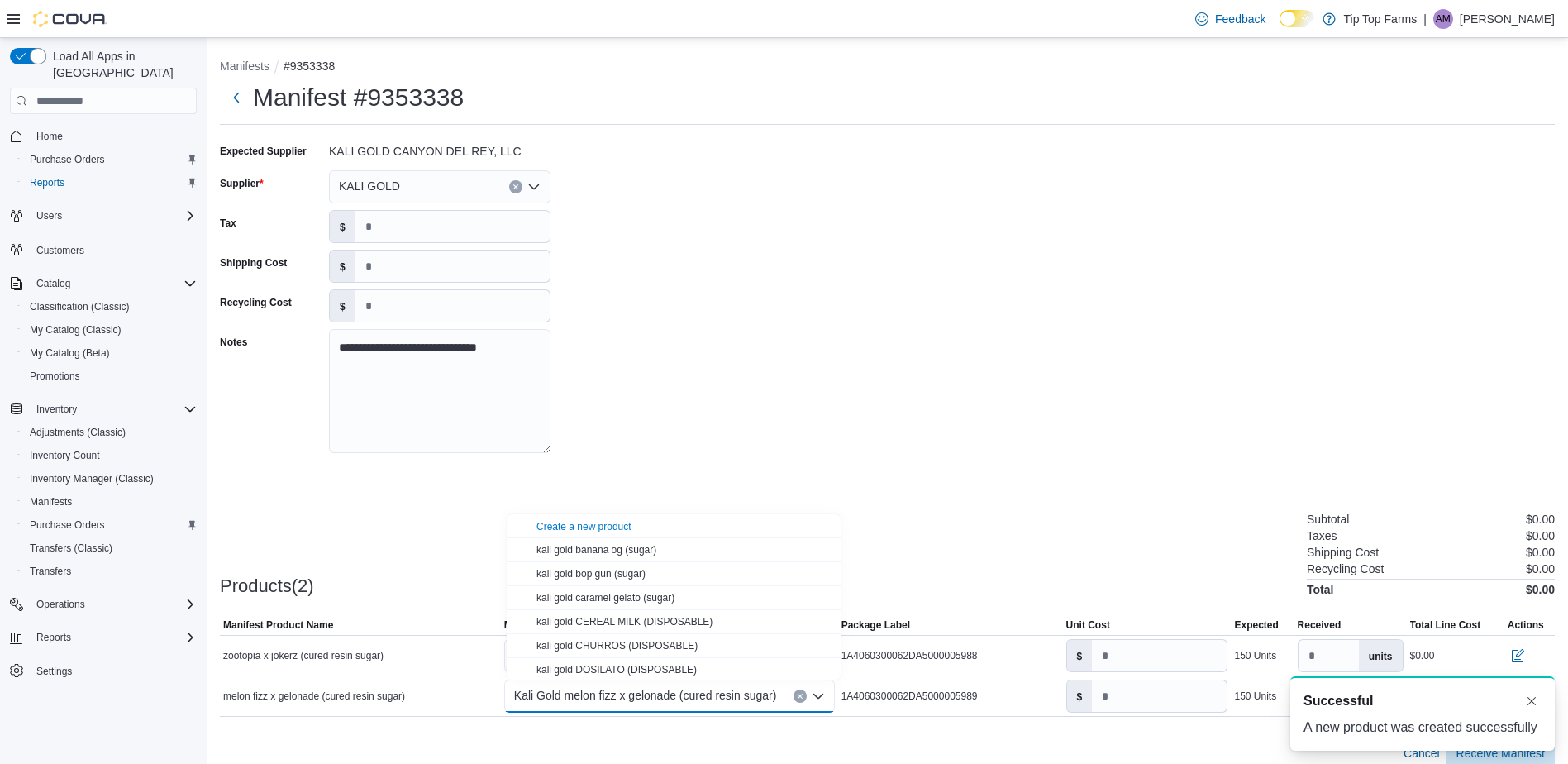
scroll to position [0, 0]
click at [1149, 650] on input "*" at bounding box center [1159, 655] width 135 height 31
click at [1168, 691] on input "*" at bounding box center [1159, 696] width 135 height 31
click at [1147, 613] on div at bounding box center [888, 606] width 1335 height 20
click at [830, 521] on div "Products(2) Subtotal $0.00 Taxes $0.00 Shipping Cost $0.00 Recycling Cost $0.00…" at bounding box center [888, 553] width 1335 height 87
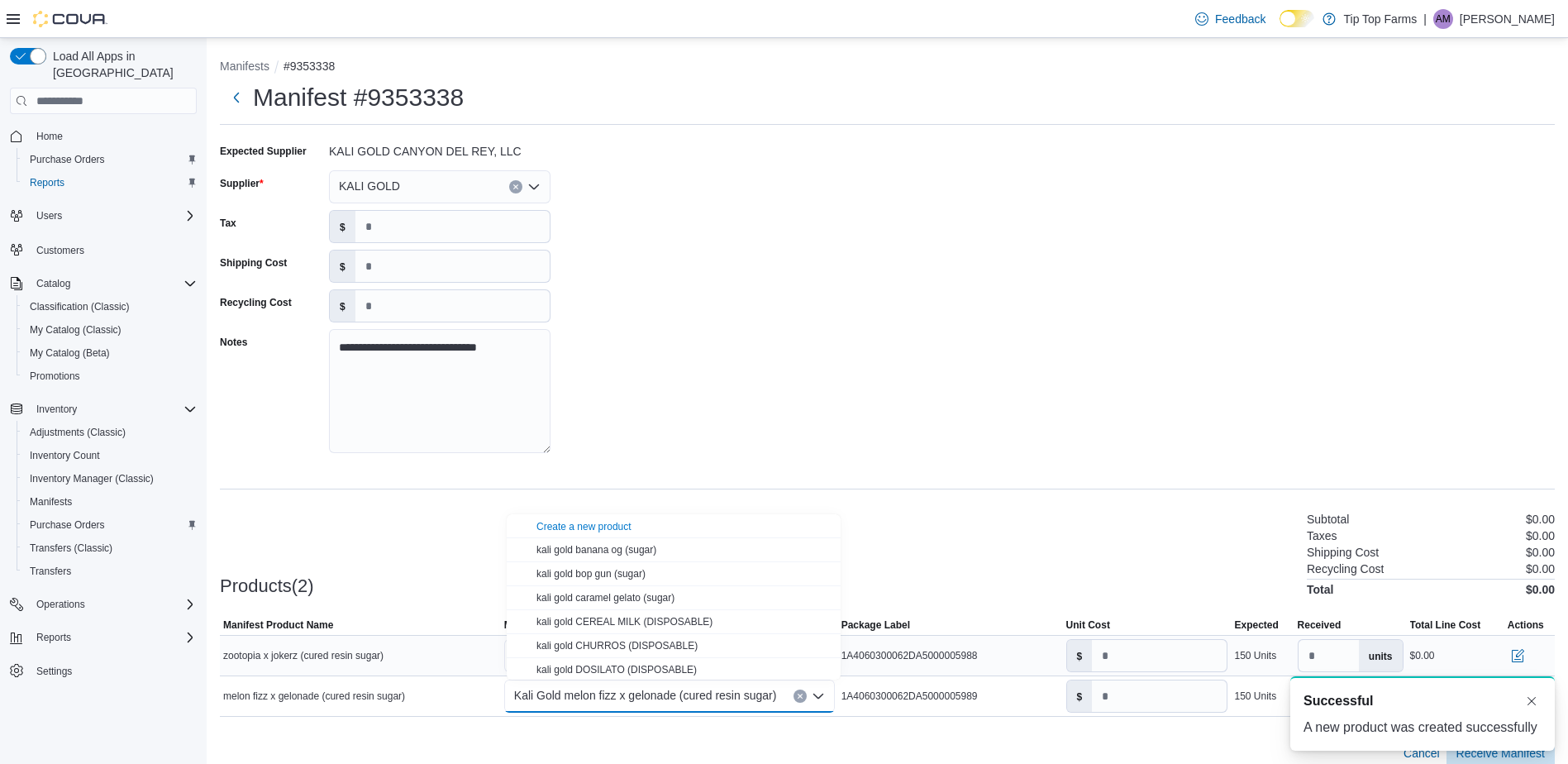
click at [919, 428] on div "**********" at bounding box center [888, 304] width 1335 height 331
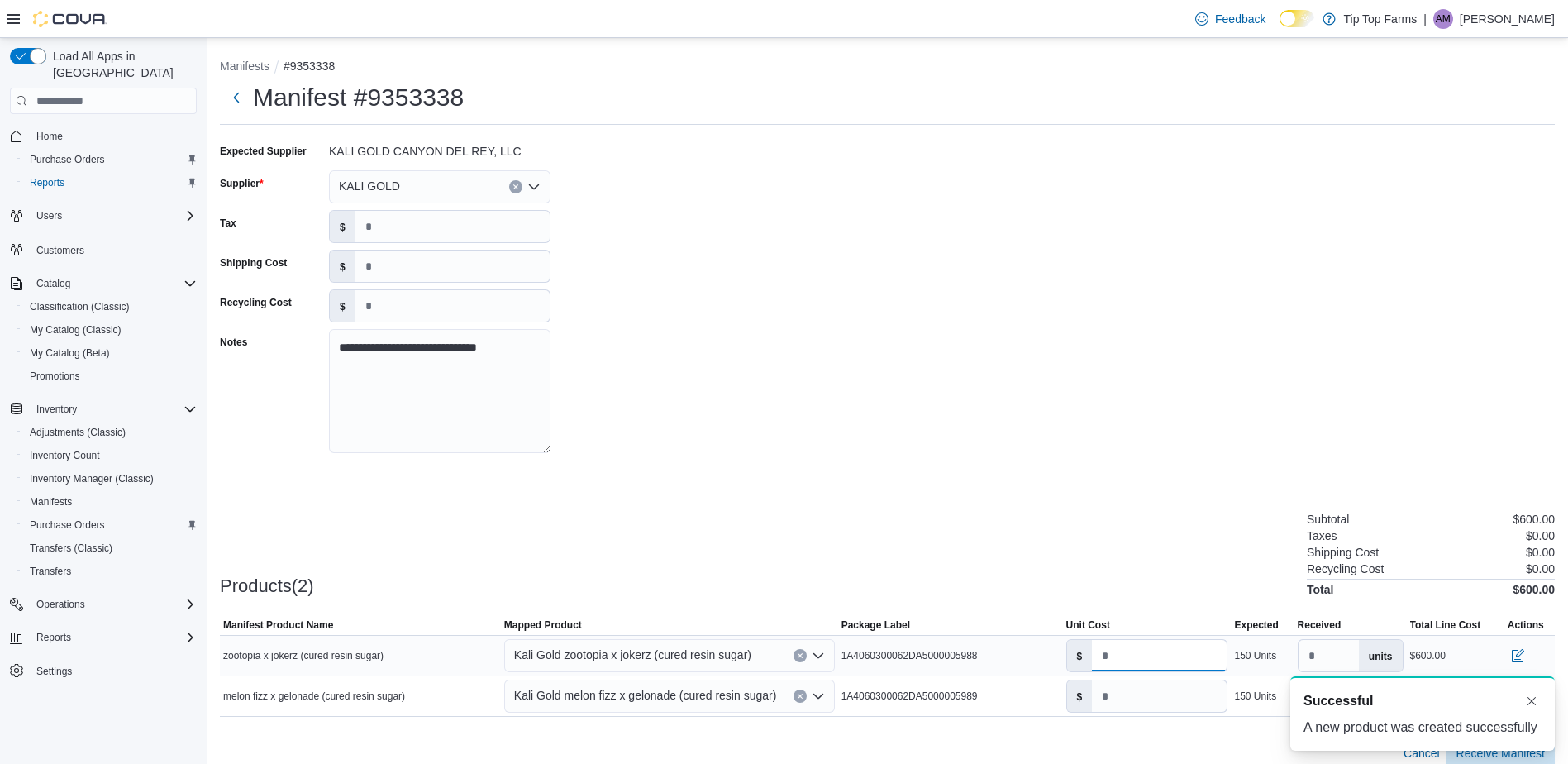
click at [1160, 666] on input "*" at bounding box center [1159, 655] width 135 height 31
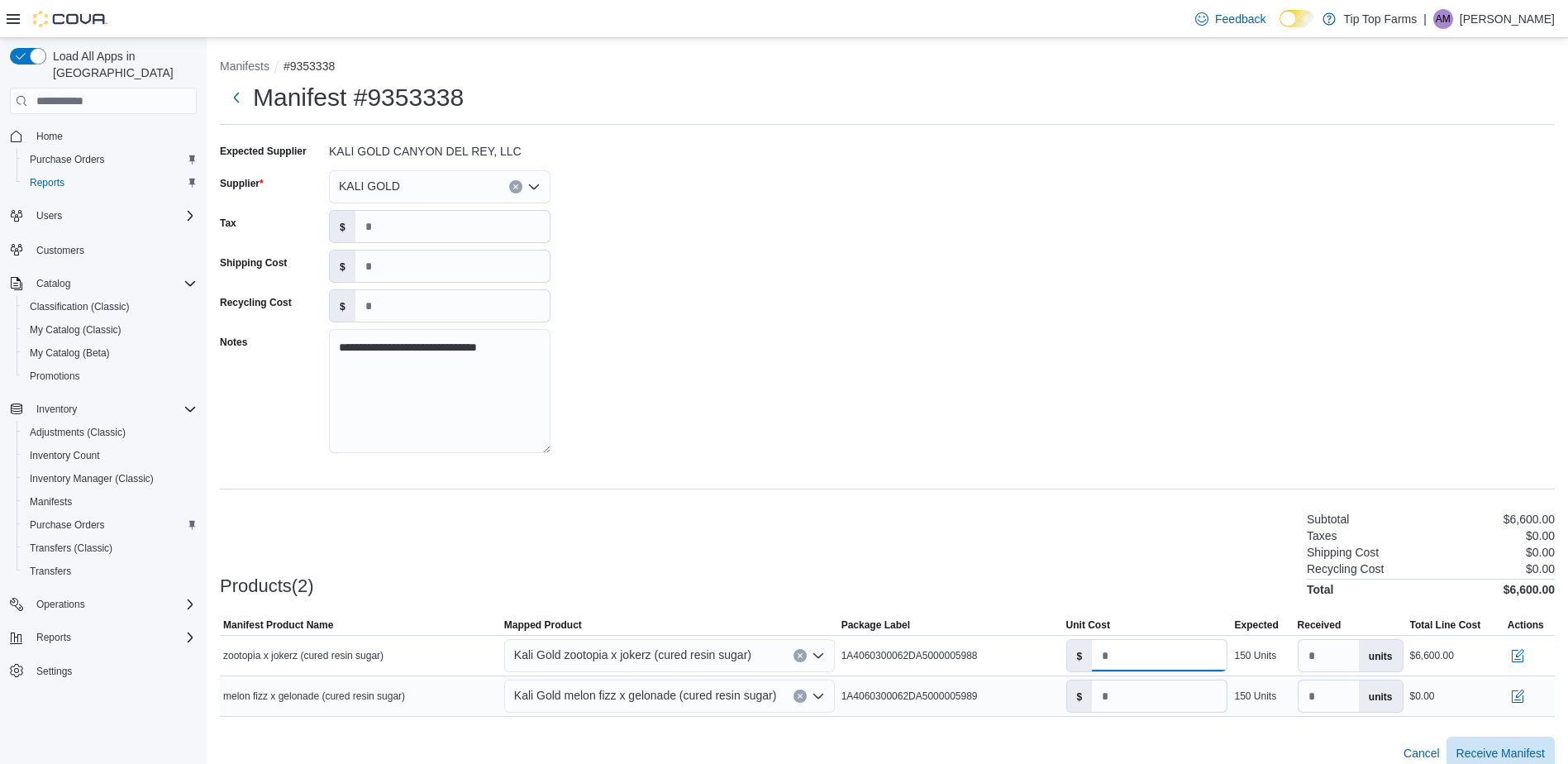
type input "*"
click at [1142, 694] on input "*" at bounding box center [1159, 696] width 135 height 31
type input "*"
drag, startPoint x: 1170, startPoint y: 516, endPoint x: 1410, endPoint y: 690, distance: 296.4
click at [1171, 516] on div "Products(2) Subtotal $1,200.00 Taxes $0.00 Shipping Cost $0.00 Recycling Cost $…" at bounding box center [888, 553] width 1335 height 87
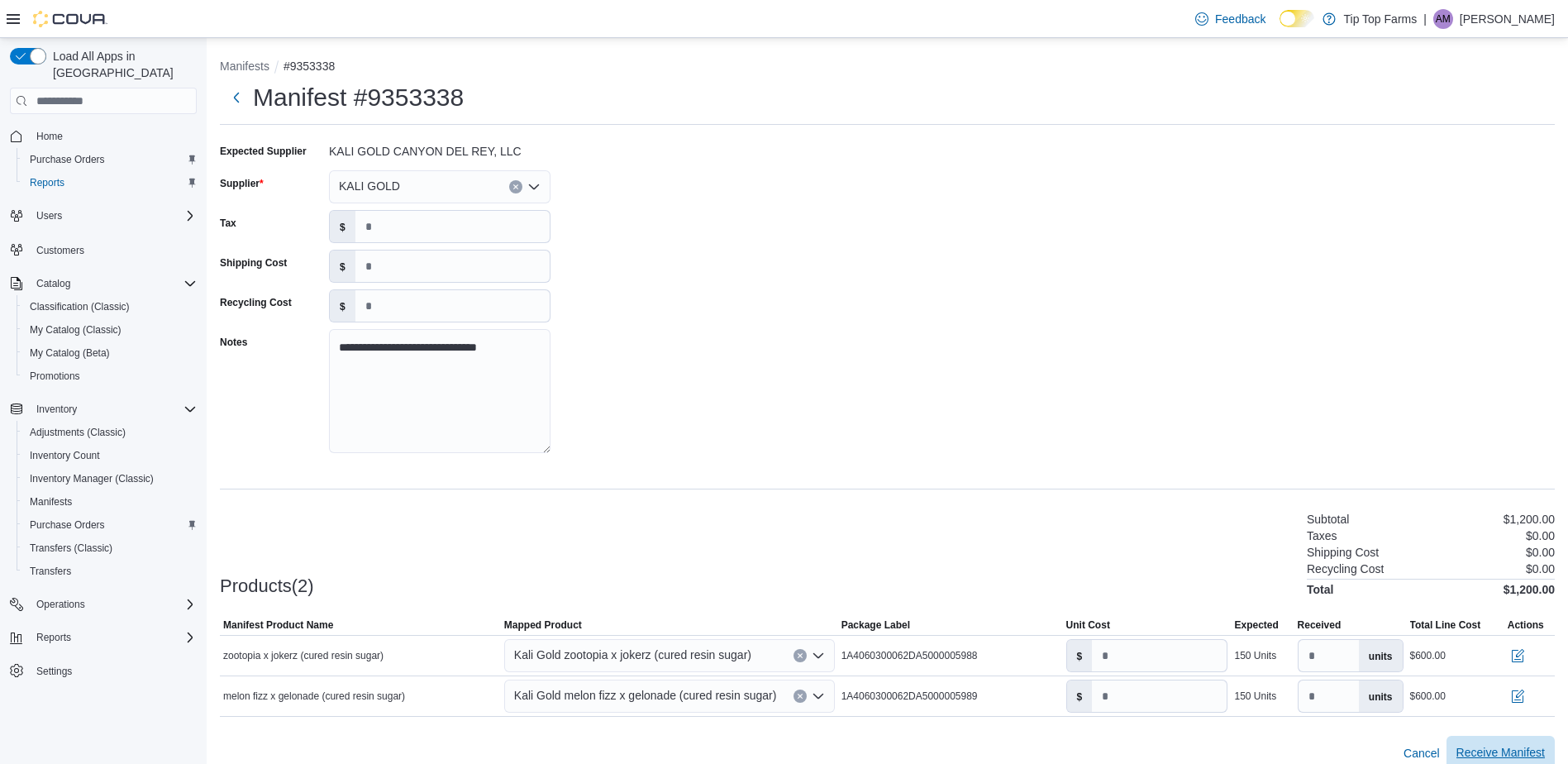
click at [1511, 747] on span "Receive Manifest" at bounding box center [1500, 752] width 89 height 17
